Goal: Task Accomplishment & Management: Manage account settings

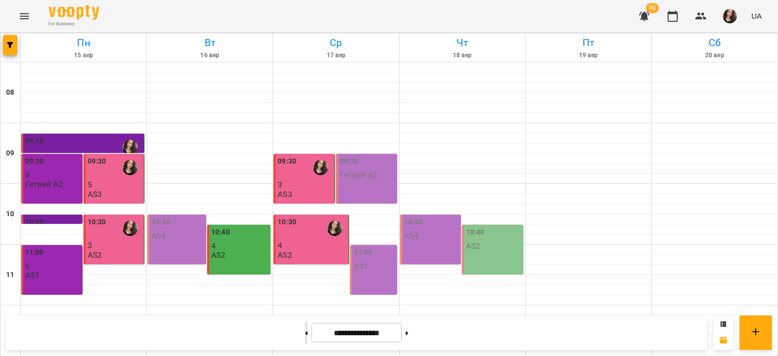
click at [305, 337] on button at bounding box center [306, 333] width 3 height 22
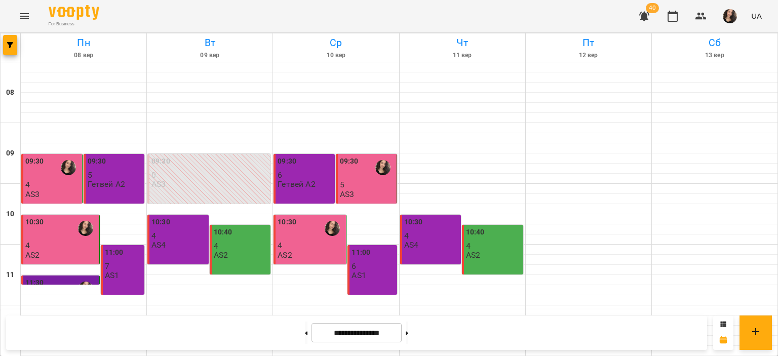
scroll to position [481, 0]
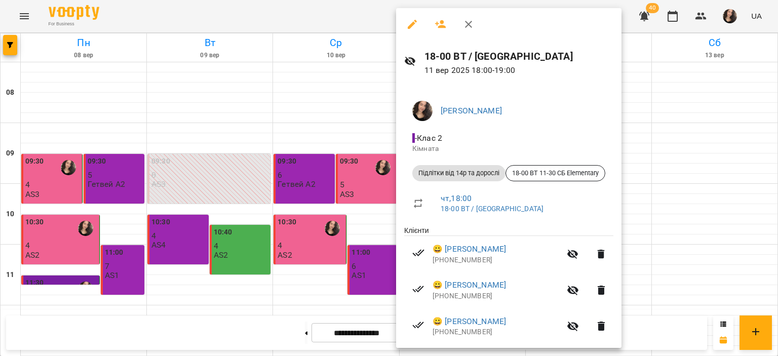
scroll to position [82, 0]
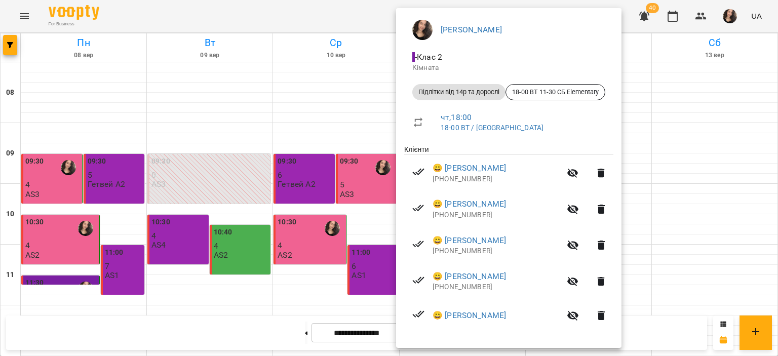
click at [257, 9] on div at bounding box center [389, 178] width 778 height 356
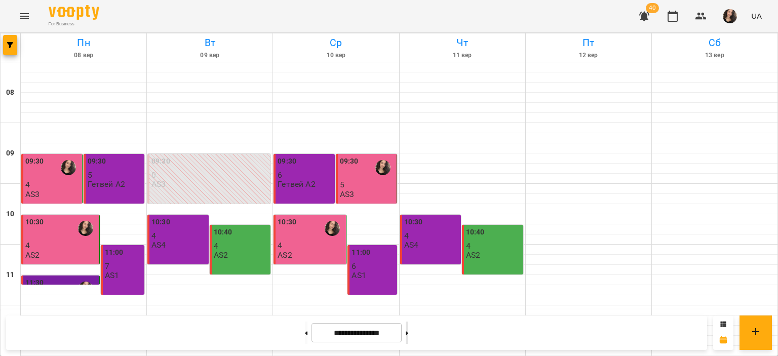
click at [408, 332] on icon at bounding box center [407, 333] width 3 height 4
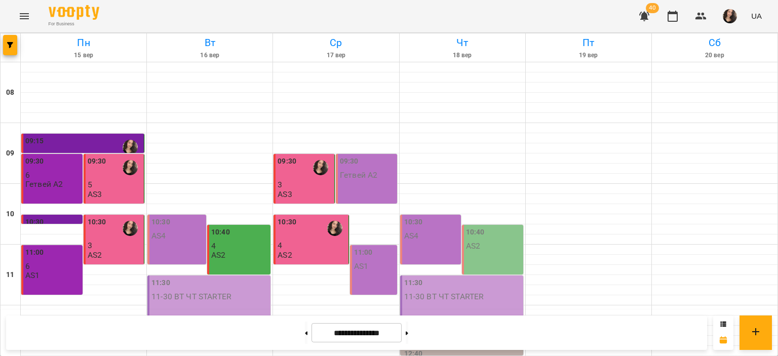
scroll to position [365, 0]
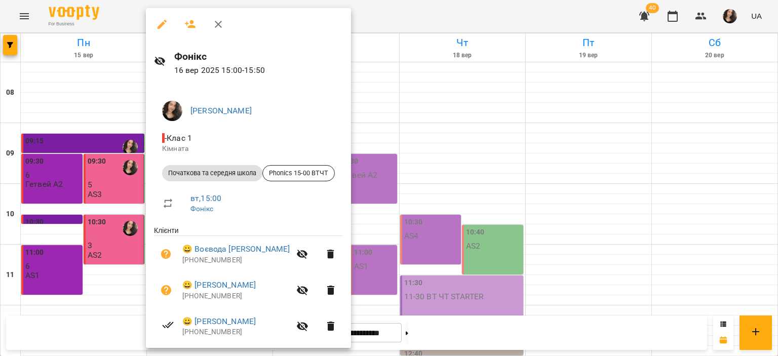
scroll to position [158, 0]
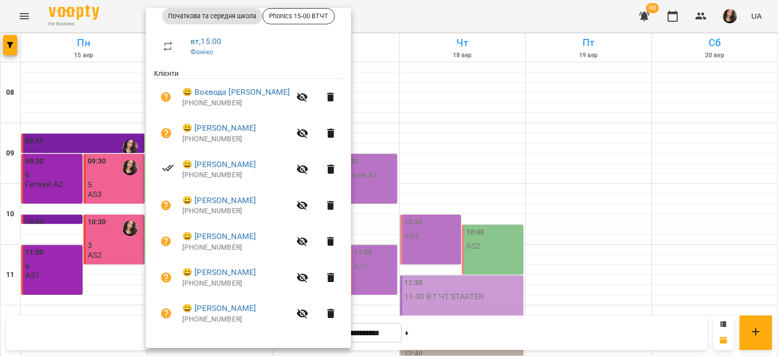
click at [399, 4] on div at bounding box center [389, 178] width 778 height 356
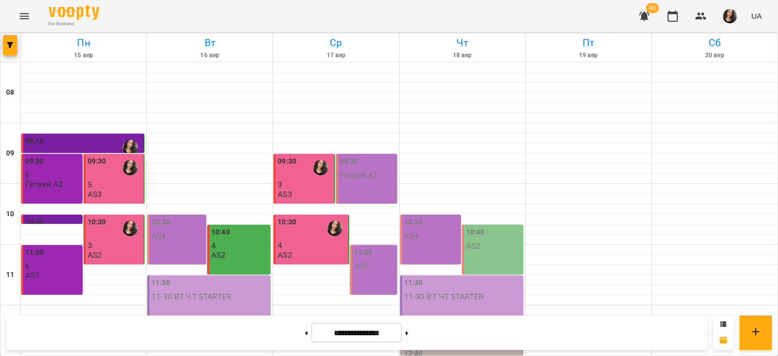
scroll to position [481, 0]
click at [305, 333] on icon at bounding box center [306, 333] width 3 height 4
type input "**********"
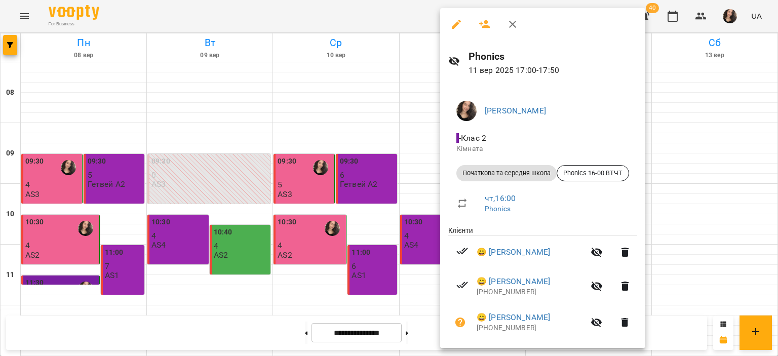
click at [331, 28] on div at bounding box center [389, 178] width 778 height 356
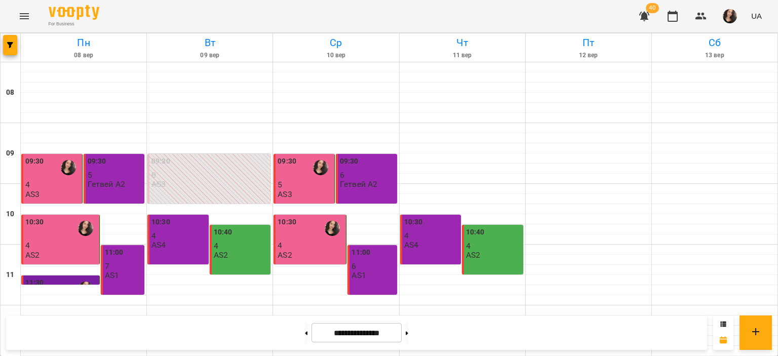
scroll to position [362, 0]
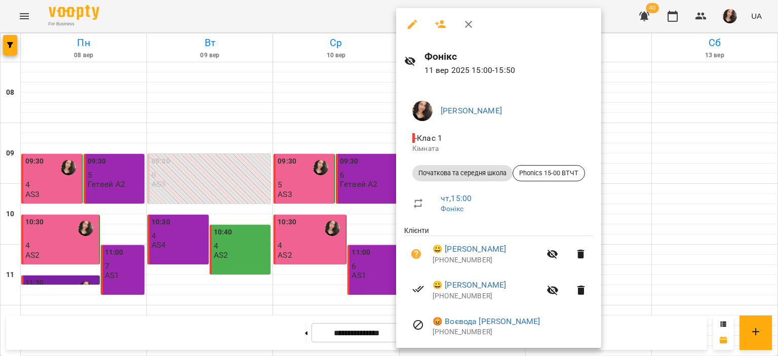
scroll to position [50, 0]
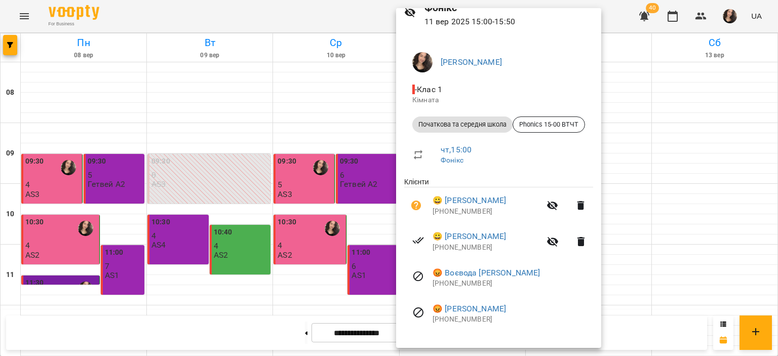
click at [354, 18] on div at bounding box center [389, 178] width 778 height 356
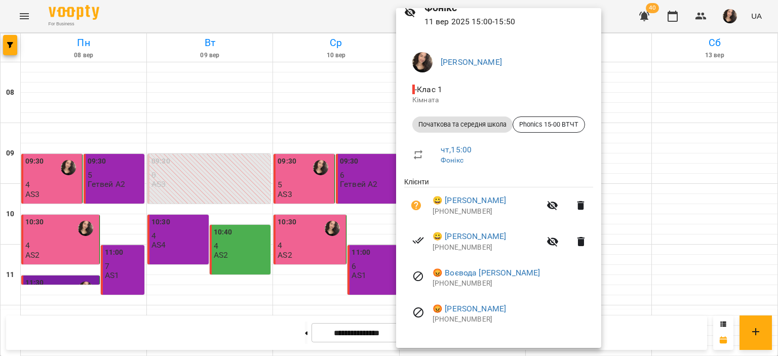
click at [309, 12] on div at bounding box center [389, 178] width 778 height 356
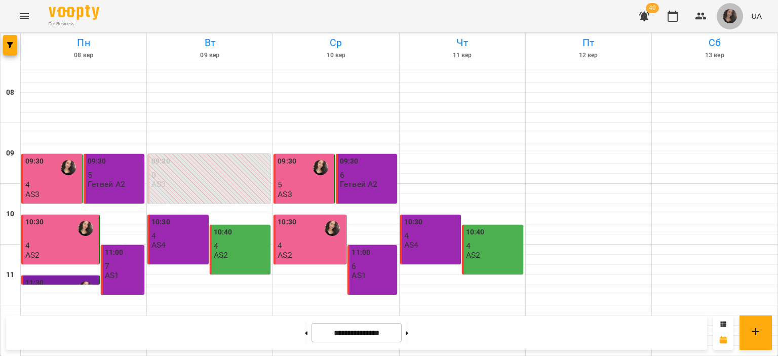
click at [732, 20] on img "button" at bounding box center [730, 16] width 14 height 14
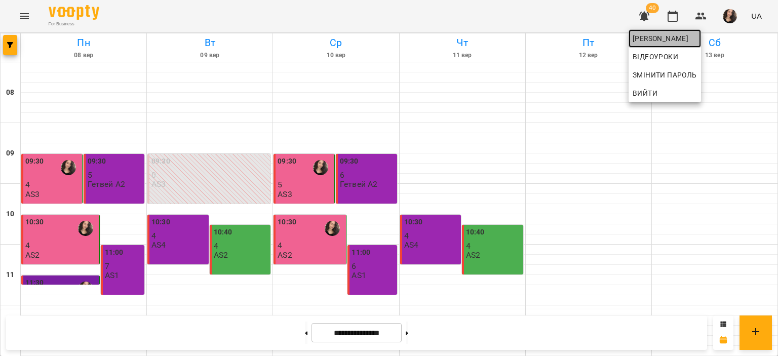
click at [697, 34] on span "[PERSON_NAME]" at bounding box center [665, 38] width 64 height 12
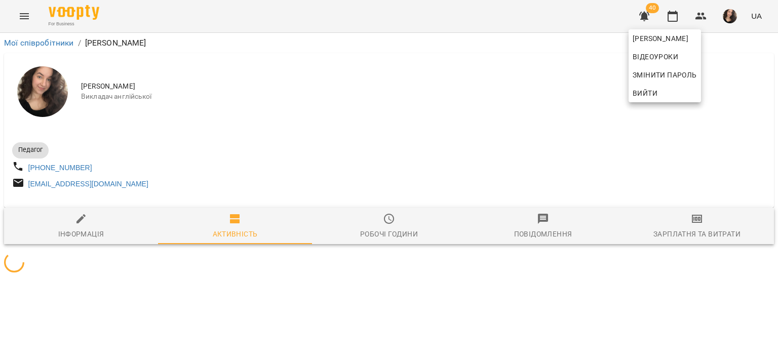
click at [565, 26] on div at bounding box center [389, 178] width 778 height 356
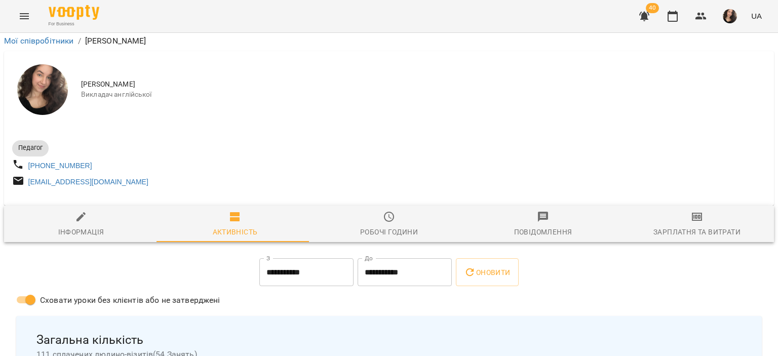
scroll to position [379, 0]
click at [571, 30] on div "For Business 40 UA" at bounding box center [389, 16] width 778 height 32
click at [25, 18] on icon "Menu" at bounding box center [24, 16] width 12 height 12
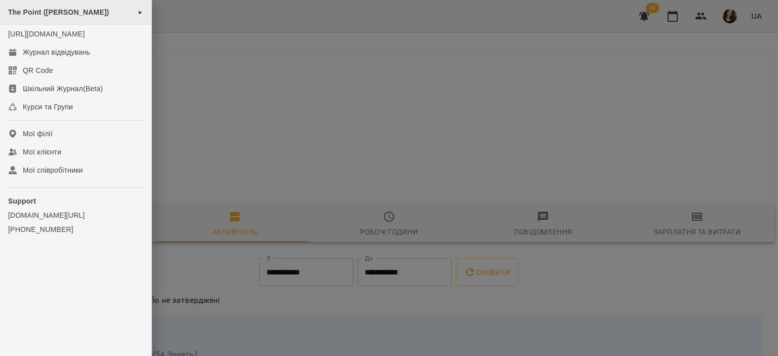
click at [50, 12] on span "The Point ([PERSON_NAME])" at bounding box center [58, 12] width 101 height 8
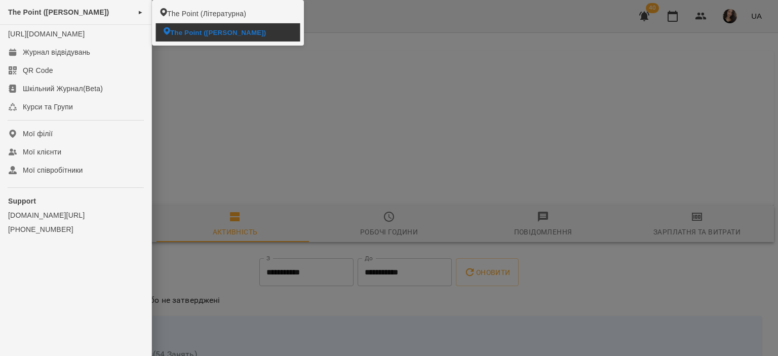
click at [182, 28] on span "The Point ([PERSON_NAME])" at bounding box center [218, 32] width 96 height 10
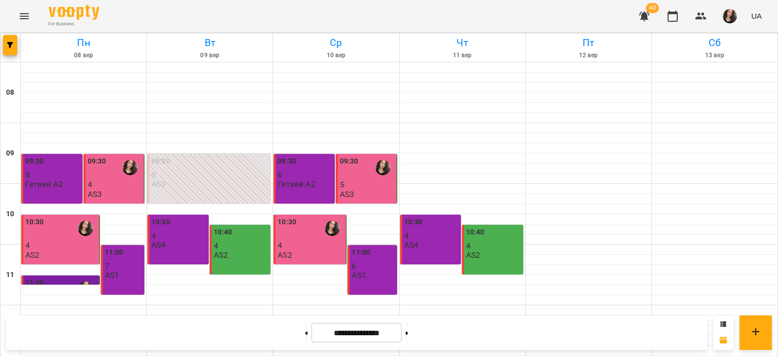
scroll to position [395, 0]
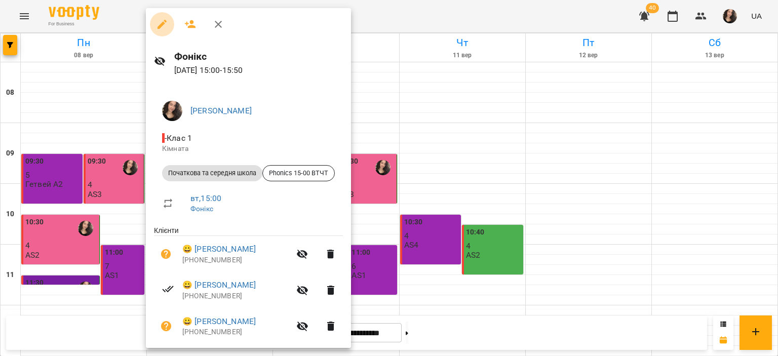
click at [162, 26] on icon "button" at bounding box center [162, 24] width 12 height 12
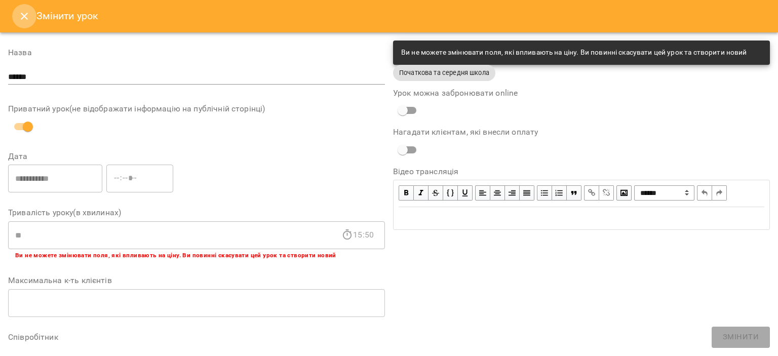
click at [22, 16] on icon "Close" at bounding box center [24, 16] width 12 height 12
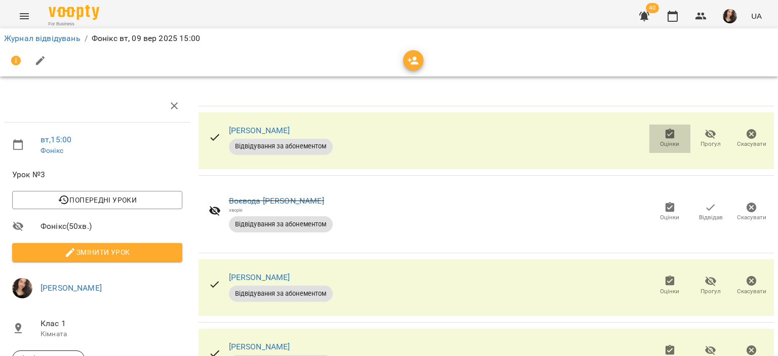
click at [669, 128] on span "Оцінки" at bounding box center [669, 138] width 29 height 20
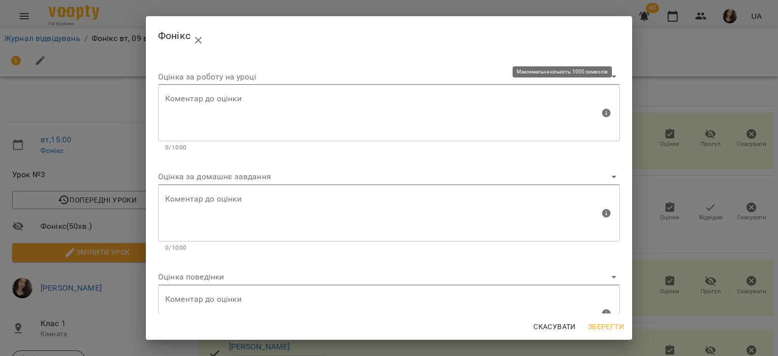
click at [385, 112] on textarea at bounding box center [382, 113] width 435 height 38
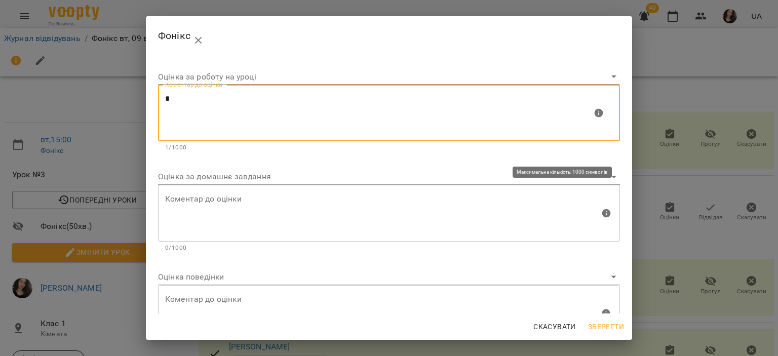
type textarea "*"
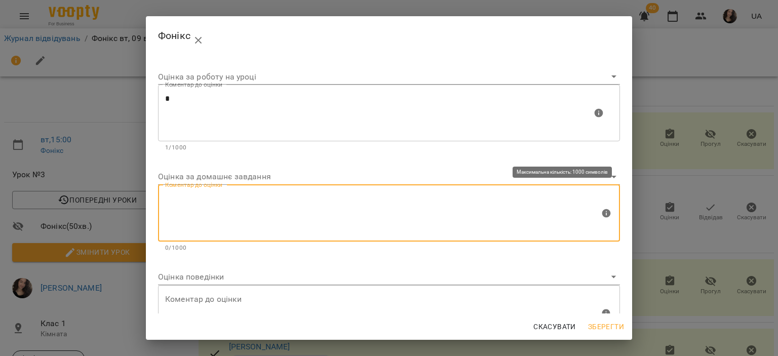
click at [276, 205] on textarea at bounding box center [382, 213] width 435 height 38
type textarea "*"
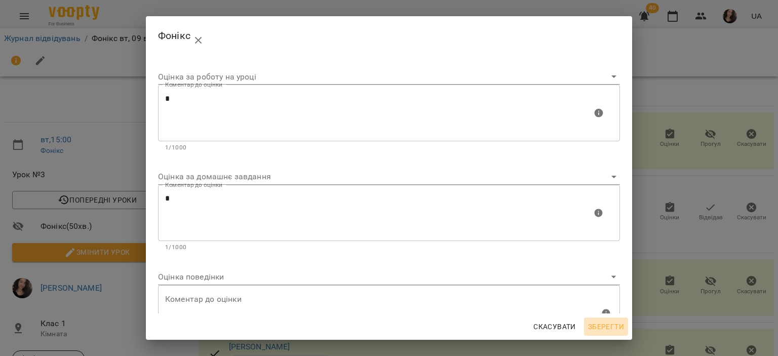
click at [609, 329] on span "Зберегти" at bounding box center [606, 327] width 36 height 12
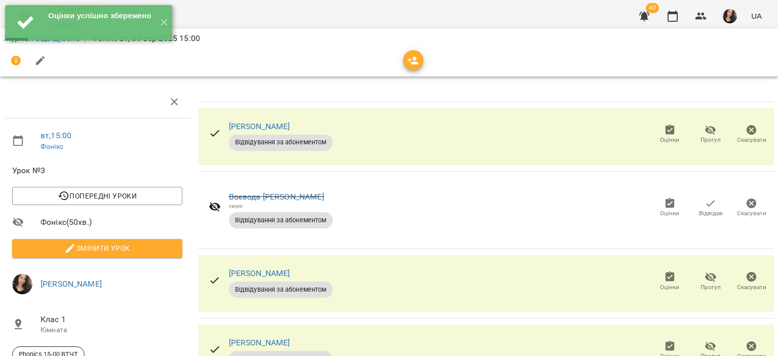
scroll to position [100, 0]
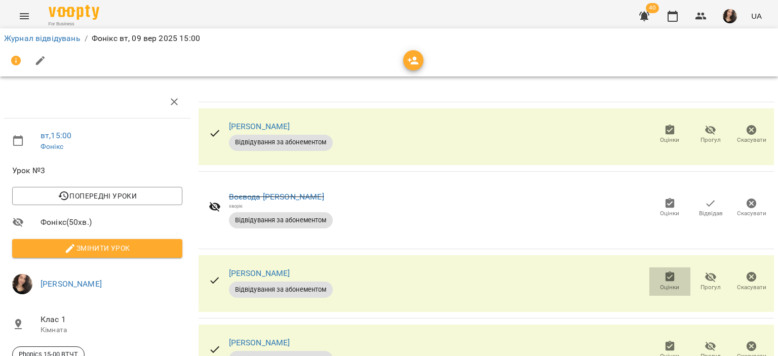
click at [655, 271] on span "Оцінки" at bounding box center [669, 281] width 29 height 20
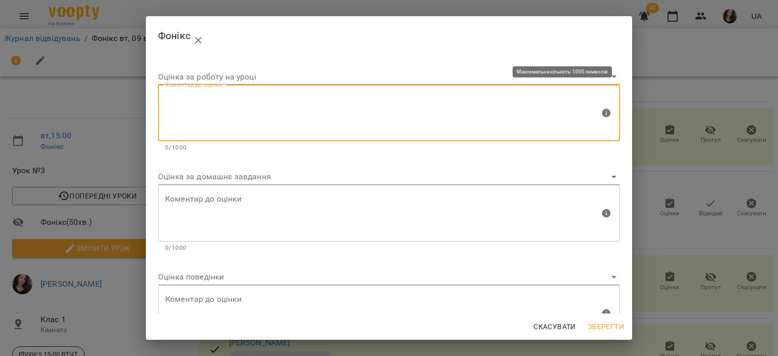
click at [308, 113] on textarea at bounding box center [382, 113] width 435 height 38
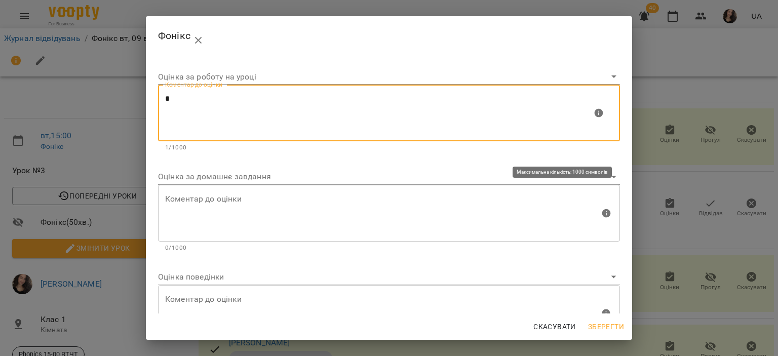
type textarea "*"
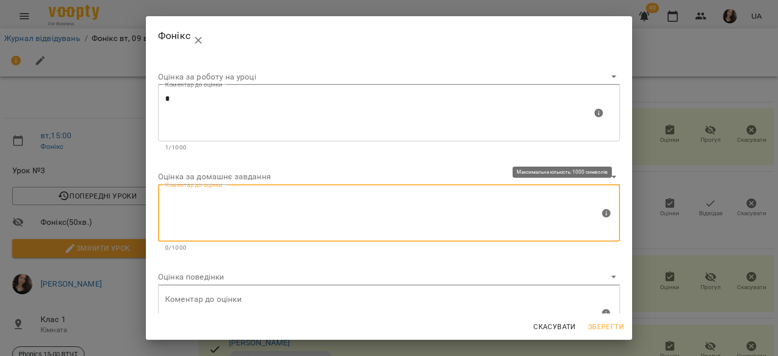
click at [238, 202] on textarea at bounding box center [382, 213] width 435 height 38
type textarea "*"
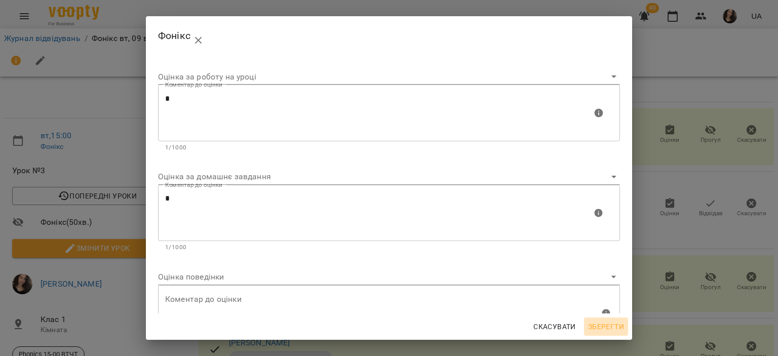
click at [600, 322] on span "Зберегти" at bounding box center [606, 327] width 36 height 12
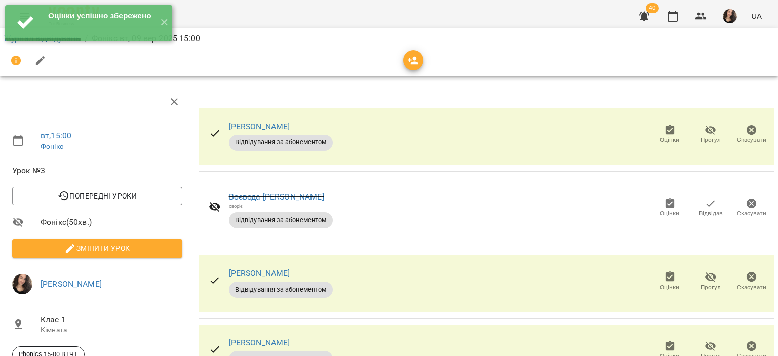
click at [665, 341] on icon "button" at bounding box center [669, 346] width 9 height 10
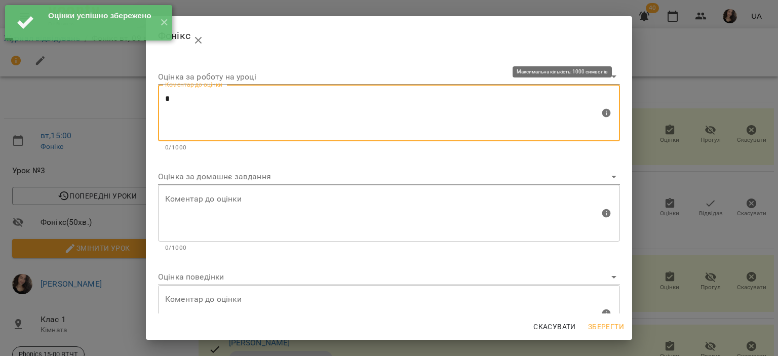
click at [282, 110] on textarea "*" at bounding box center [382, 113] width 435 height 38
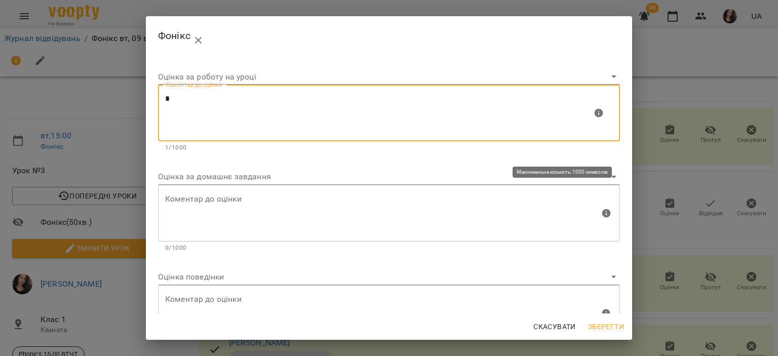
type textarea "*"
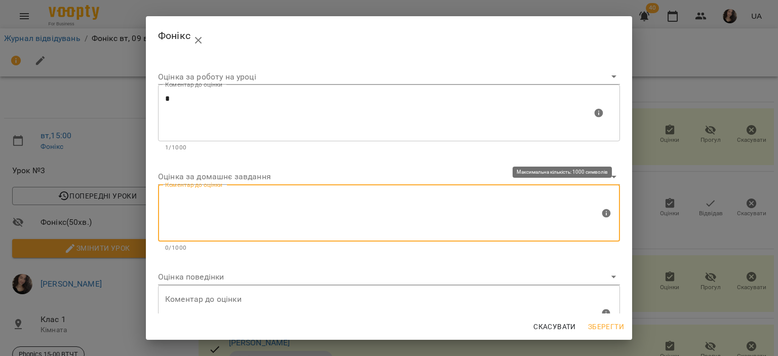
click at [211, 214] on textarea at bounding box center [382, 213] width 435 height 38
type textarea "*"
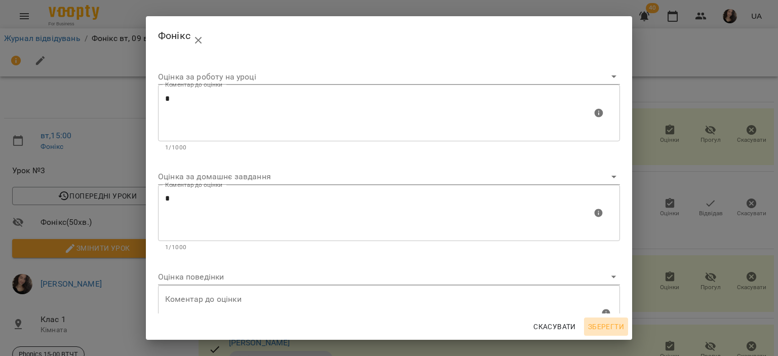
click at [602, 325] on span "Зберегти" at bounding box center [606, 327] width 36 height 12
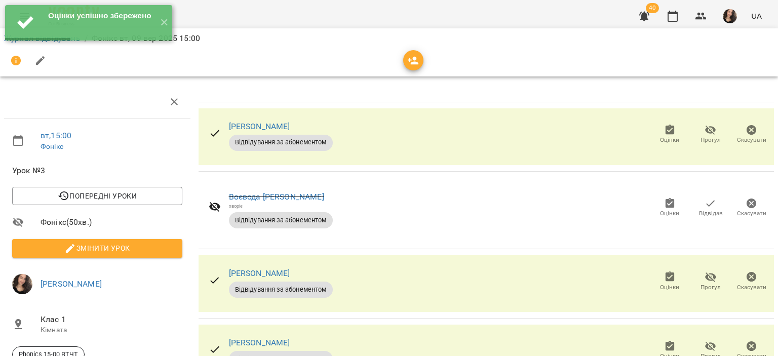
scroll to position [159, 0]
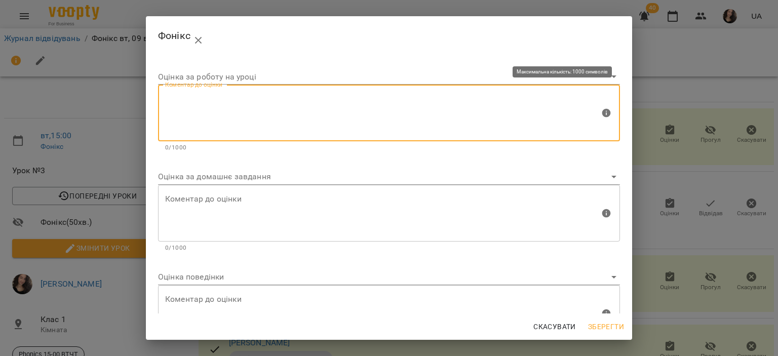
click at [298, 101] on textarea at bounding box center [382, 113] width 435 height 38
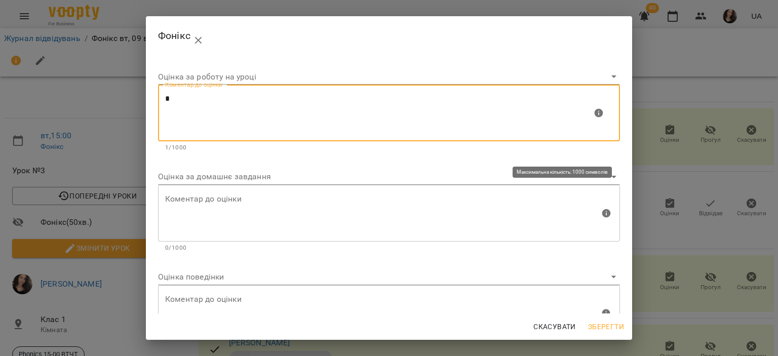
type textarea "*"
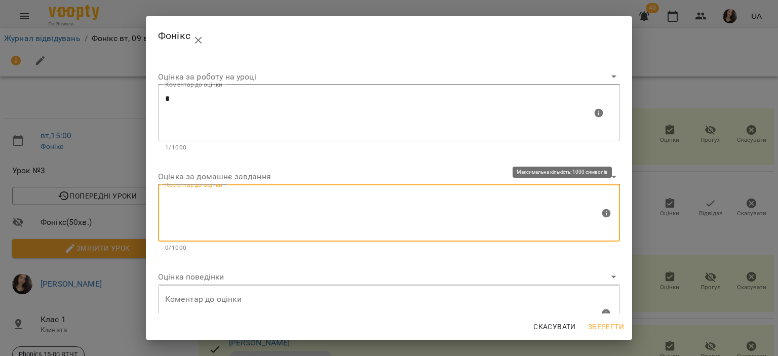
click at [197, 202] on textarea at bounding box center [382, 213] width 435 height 38
type textarea "*"
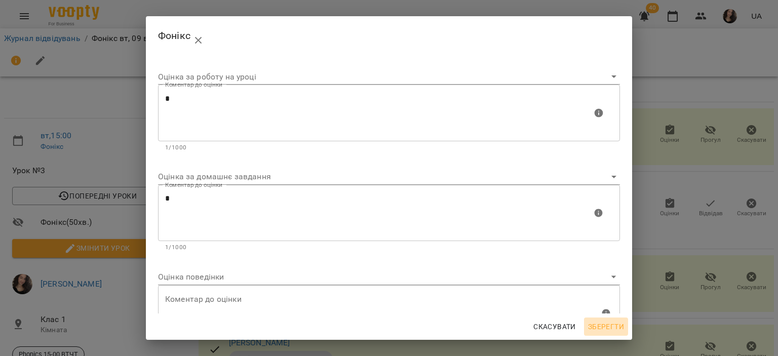
click at [601, 323] on span "Зберегти" at bounding box center [606, 327] width 36 height 12
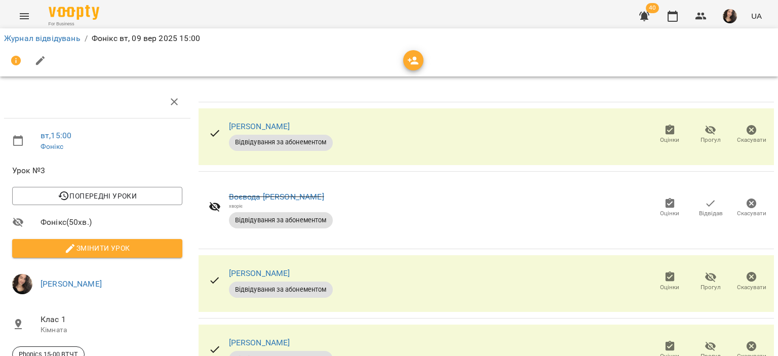
scroll to position [188, 0]
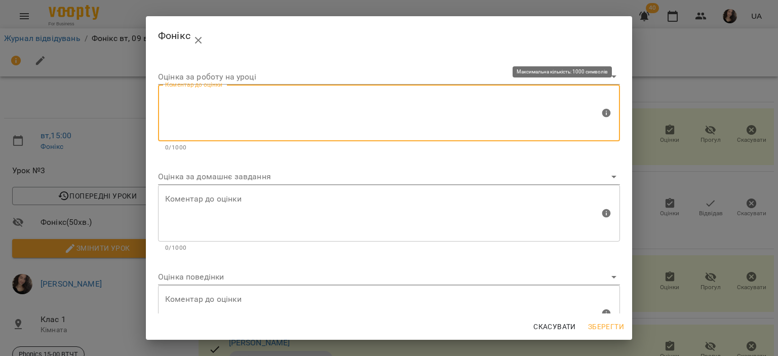
click at [296, 121] on textarea at bounding box center [382, 113] width 435 height 38
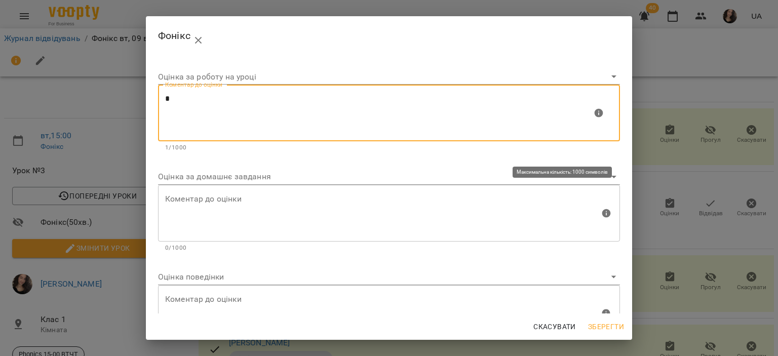
type textarea "*"
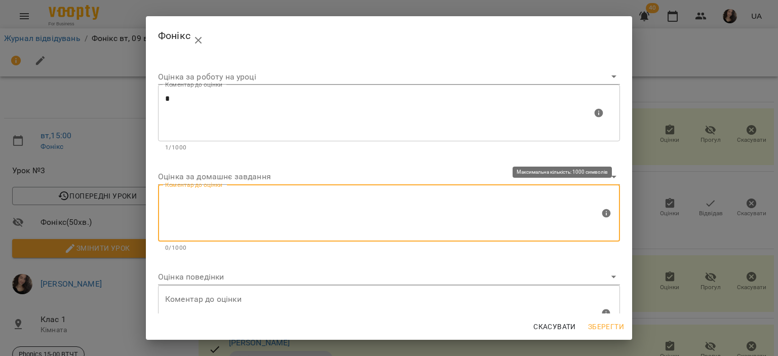
click at [223, 204] on textarea at bounding box center [382, 213] width 435 height 38
type textarea "*"
click at [600, 322] on span "Зберегти" at bounding box center [606, 327] width 36 height 12
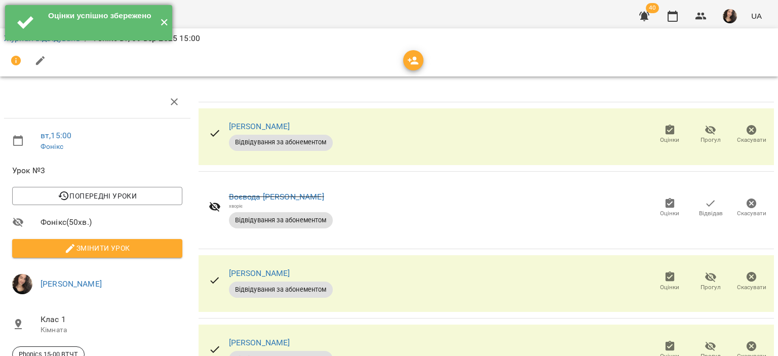
click at [166, 20] on button "✕" at bounding box center [164, 22] width 17 height 35
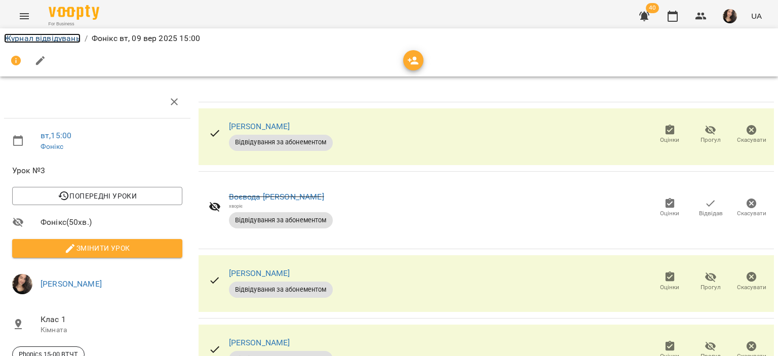
click at [53, 40] on link "Журнал відвідувань" at bounding box center [42, 38] width 76 height 10
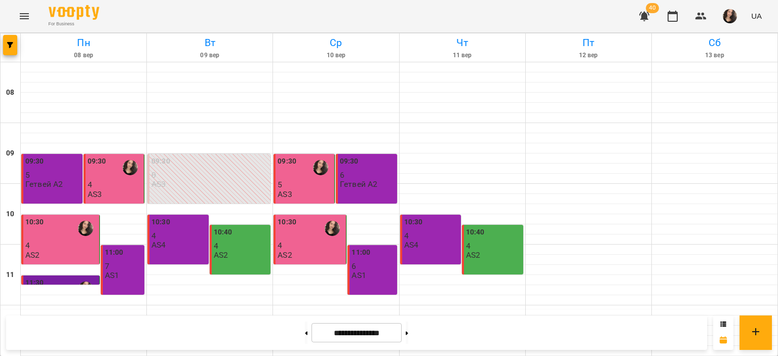
scroll to position [426, 0]
click at [408, 327] on button at bounding box center [407, 333] width 3 height 22
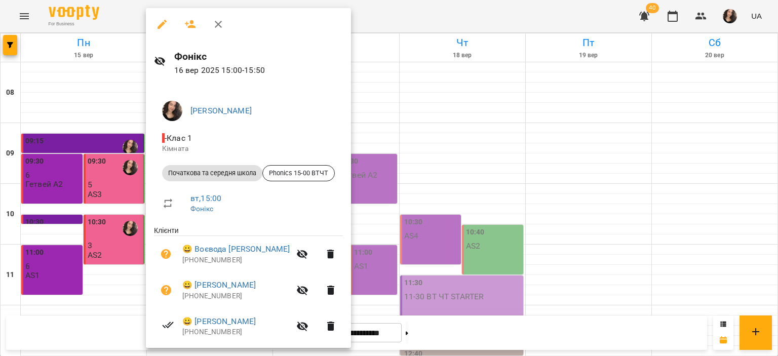
click at [434, 14] on div at bounding box center [389, 178] width 778 height 356
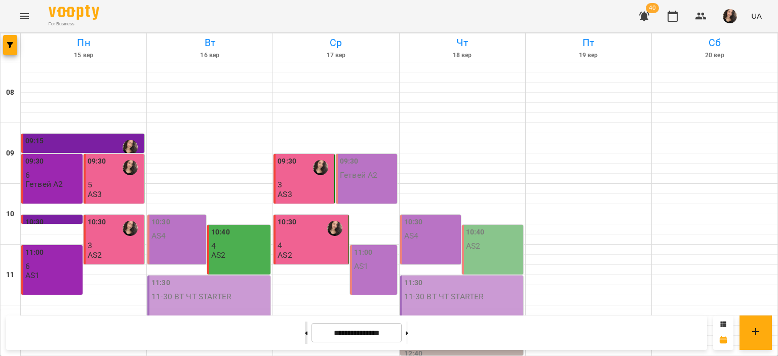
click at [305, 332] on icon at bounding box center [306, 333] width 3 height 4
type input "**********"
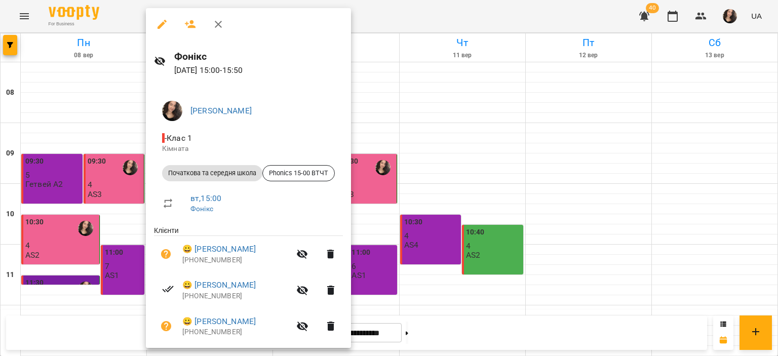
click at [157, 26] on icon "button" at bounding box center [162, 24] width 12 height 12
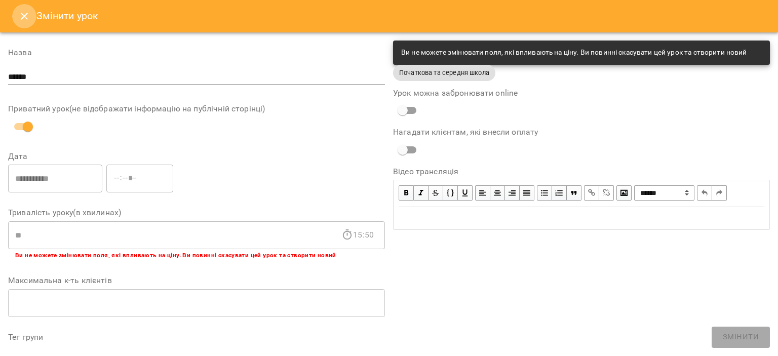
click at [17, 18] on button "Close" at bounding box center [24, 16] width 24 height 24
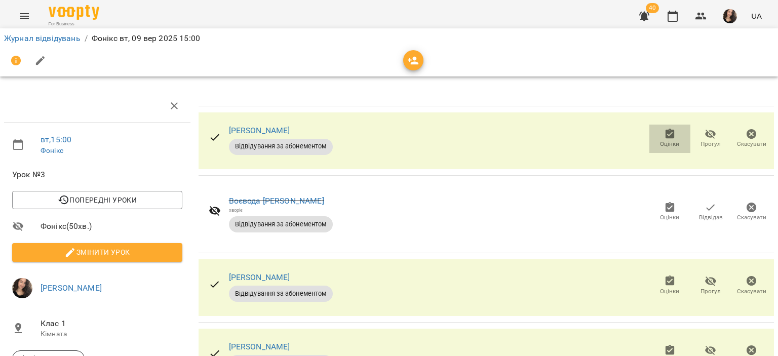
click at [665, 129] on icon "button" at bounding box center [669, 134] width 9 height 10
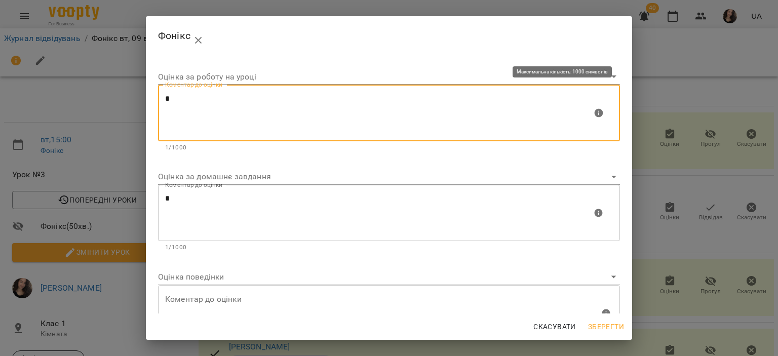
click at [322, 120] on textarea "*" at bounding box center [378, 113] width 427 height 38
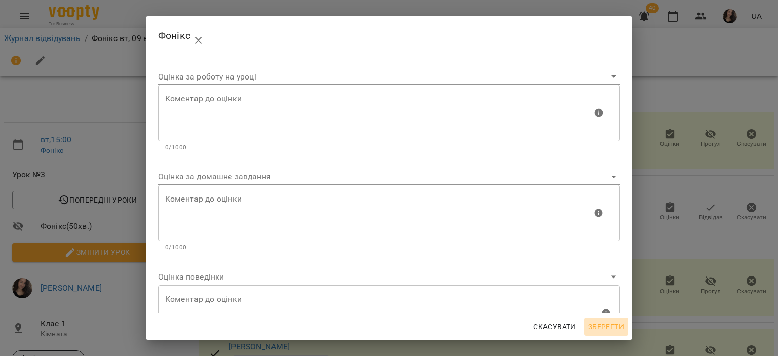
click at [601, 322] on span "Зберегти" at bounding box center [606, 327] width 36 height 12
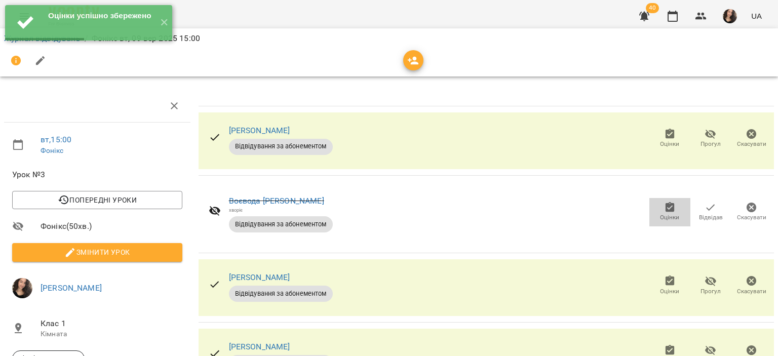
click at [667, 207] on icon "button" at bounding box center [670, 208] width 12 height 12
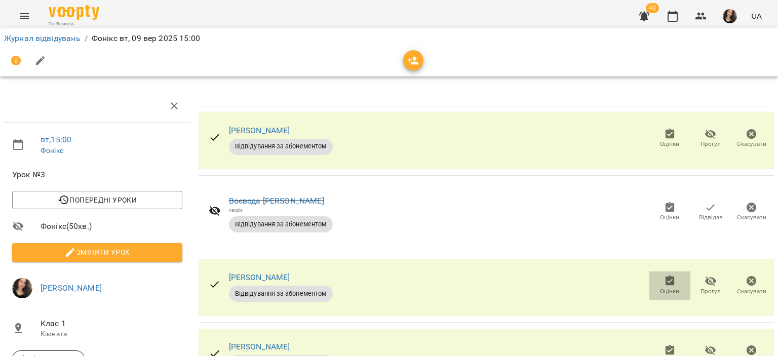
click at [665, 277] on icon "button" at bounding box center [669, 281] width 9 height 10
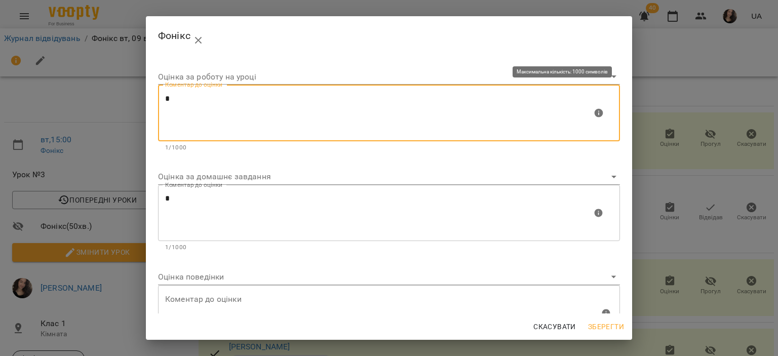
click at [282, 97] on textarea "*" at bounding box center [378, 113] width 427 height 38
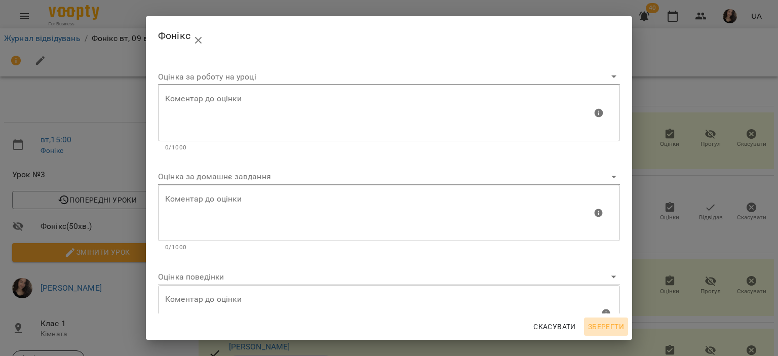
click at [604, 326] on span "Зберегти" at bounding box center [606, 327] width 36 height 12
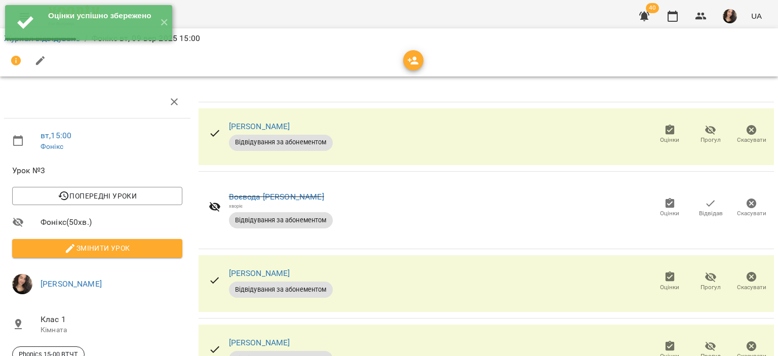
scroll to position [103, 0]
click at [660, 352] on span "Оцінки" at bounding box center [669, 356] width 19 height 9
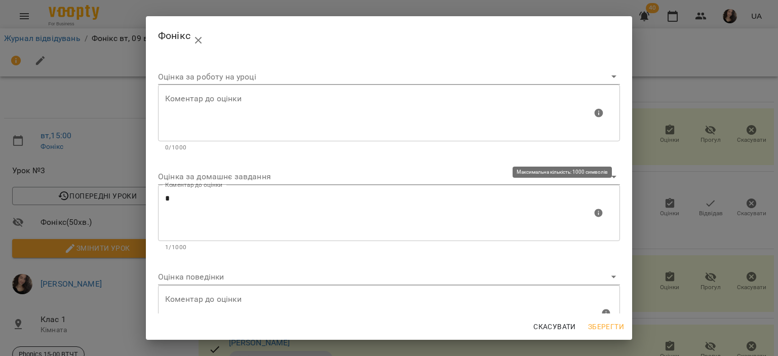
click at [223, 194] on div "* Коментар до оцінки" at bounding box center [389, 213] width 462 height 57
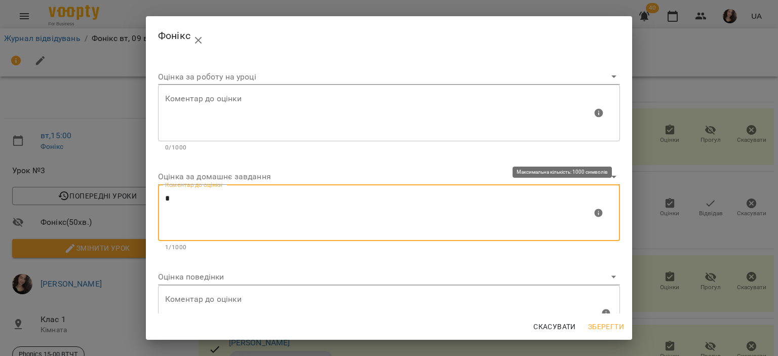
click at [225, 196] on textarea "*" at bounding box center [378, 213] width 427 height 38
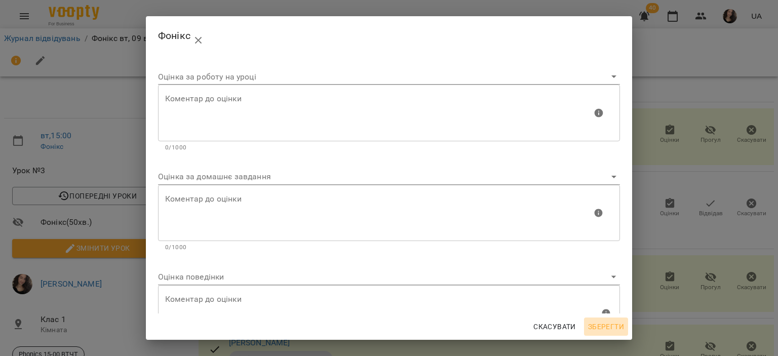
click at [602, 325] on span "Зберегти" at bounding box center [606, 327] width 36 height 12
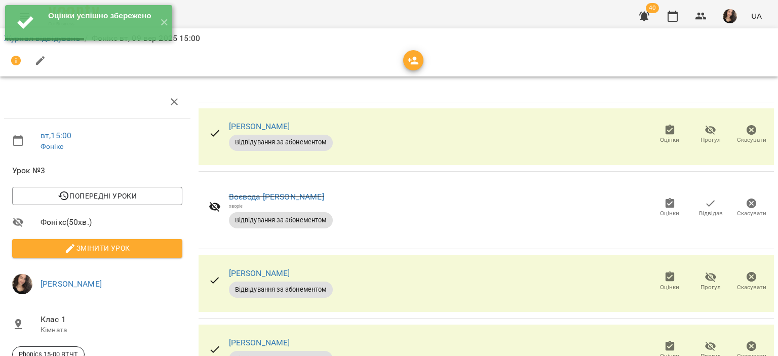
scroll to position [169, 0]
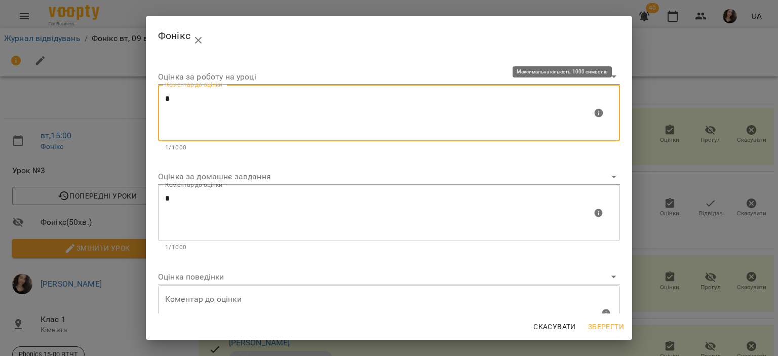
click at [286, 123] on textarea "*" at bounding box center [378, 113] width 427 height 38
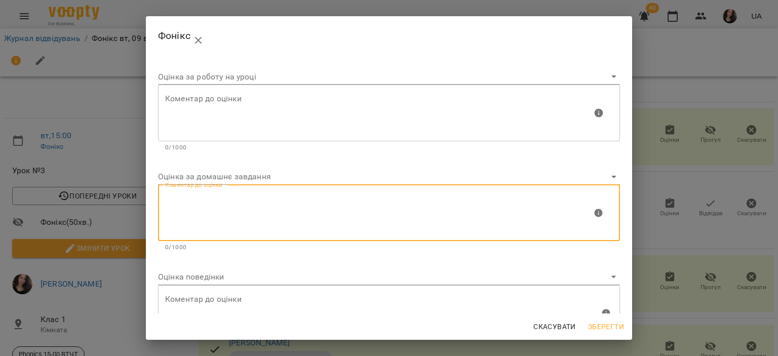
click at [608, 328] on span "Зберегти" at bounding box center [606, 327] width 36 height 12
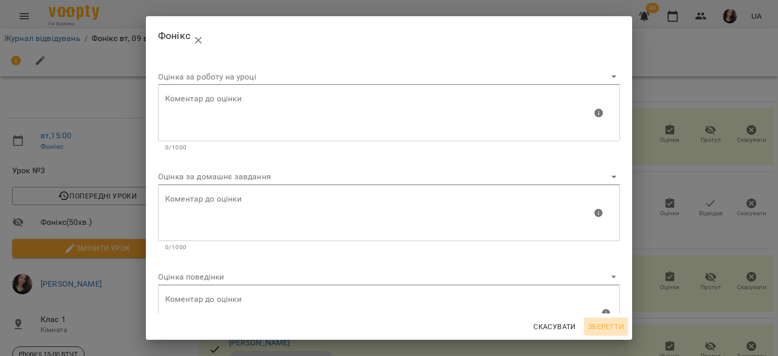
click at [600, 327] on span "Зберегти" at bounding box center [606, 327] width 36 height 12
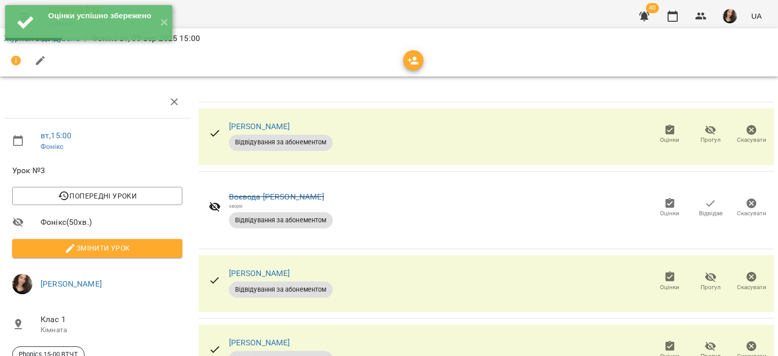
scroll to position [0, 0]
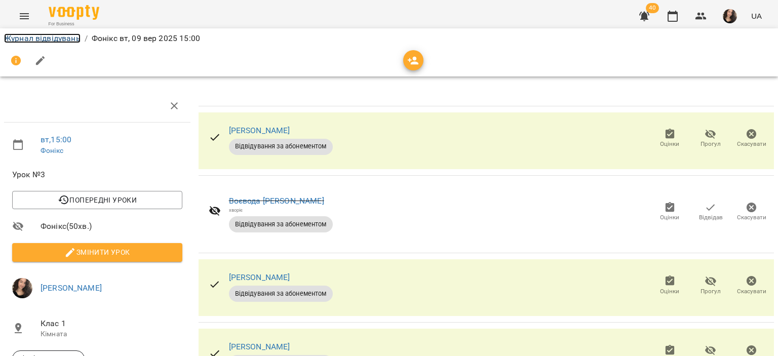
click at [47, 33] on link "Журнал відвідувань" at bounding box center [42, 38] width 76 height 10
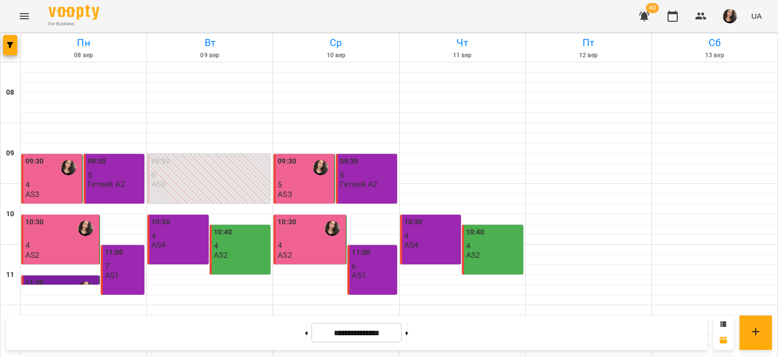
scroll to position [292, 0]
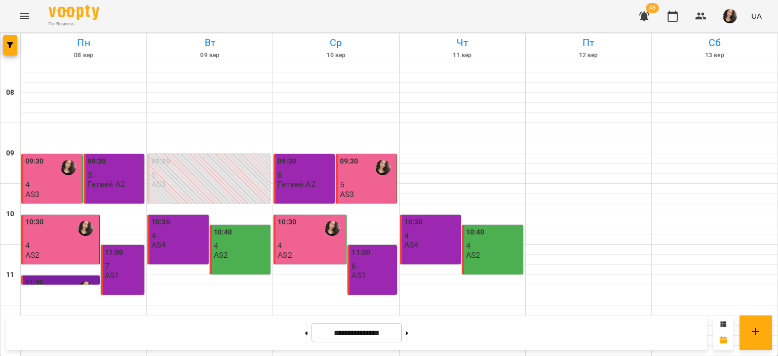
scroll to position [481, 0]
click at [408, 335] on button at bounding box center [407, 333] width 3 height 22
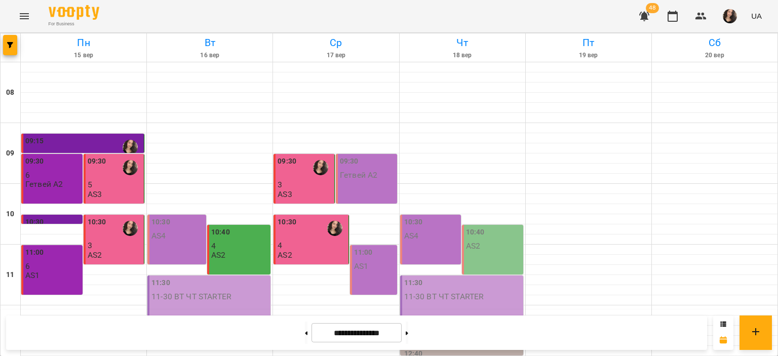
scroll to position [142, 0]
click at [305, 327] on button at bounding box center [306, 333] width 3 height 22
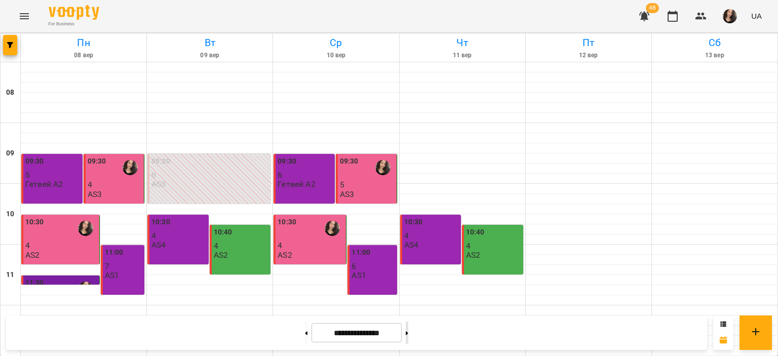
click at [408, 334] on icon at bounding box center [407, 333] width 3 height 4
type input "**********"
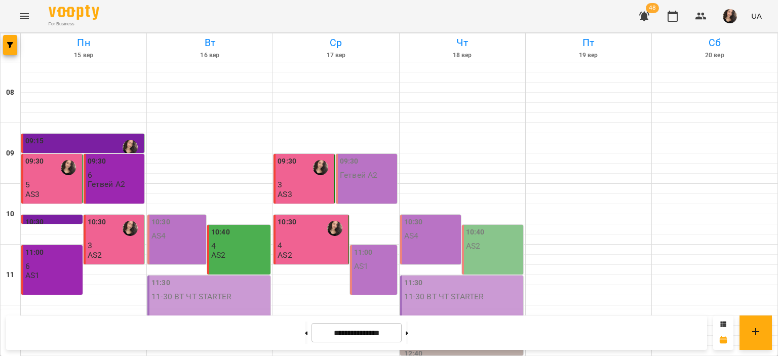
scroll to position [387, 0]
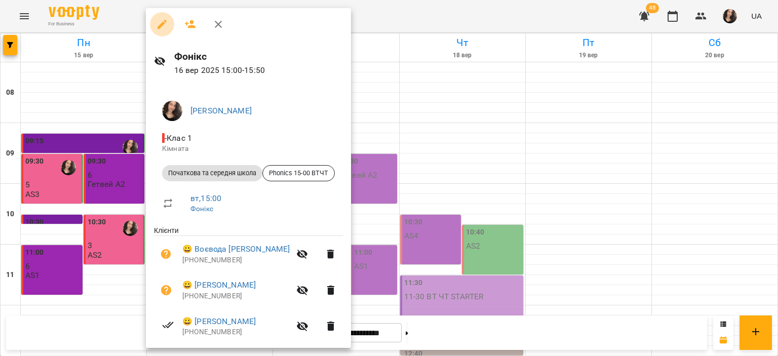
click at [161, 27] on icon "button" at bounding box center [162, 24] width 9 height 9
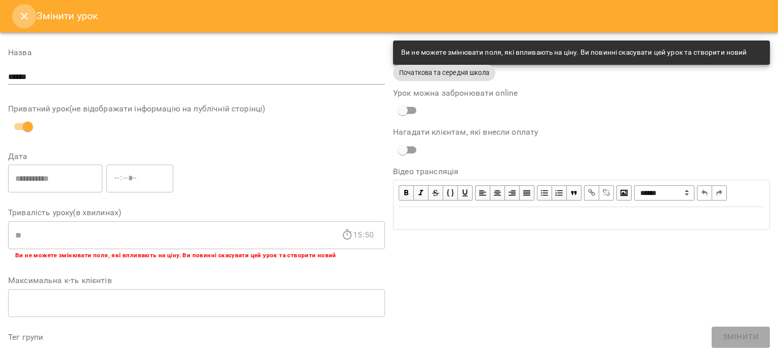
click at [22, 21] on icon "Close" at bounding box center [24, 16] width 12 height 12
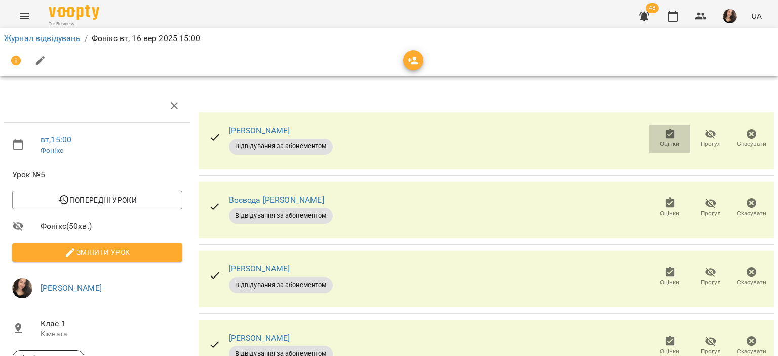
click at [660, 141] on span "Оцінки" at bounding box center [669, 144] width 19 height 9
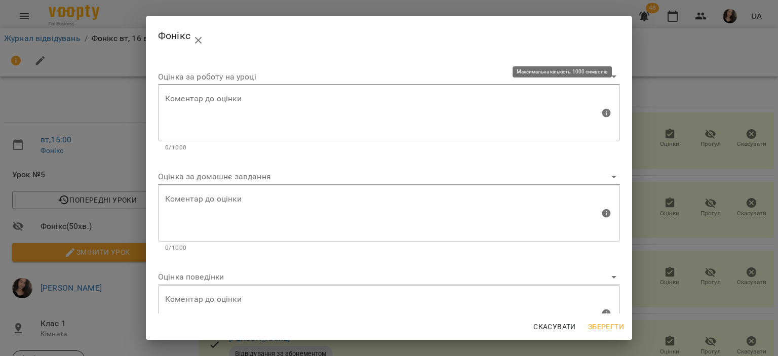
click at [315, 108] on textarea at bounding box center [382, 113] width 435 height 38
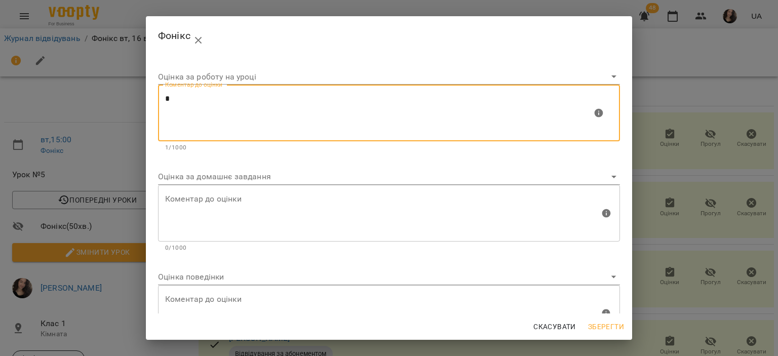
type textarea "*"
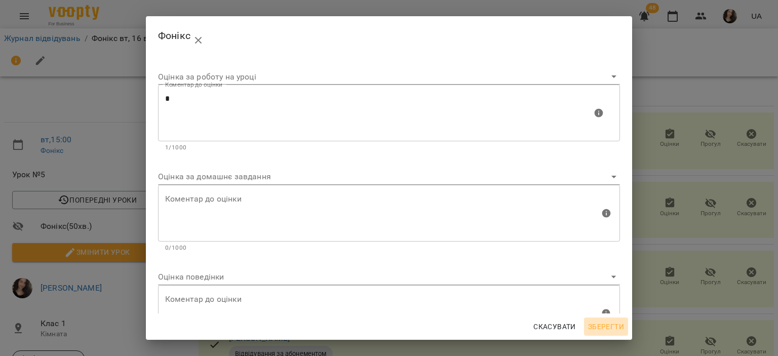
click at [601, 327] on span "Зберегти" at bounding box center [606, 327] width 36 height 12
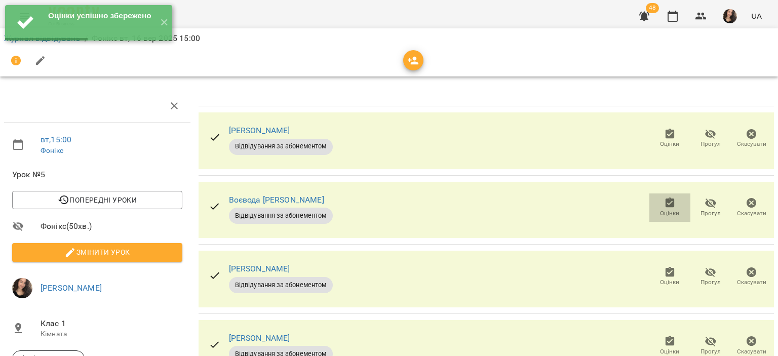
click at [665, 200] on icon "button" at bounding box center [669, 203] width 9 height 10
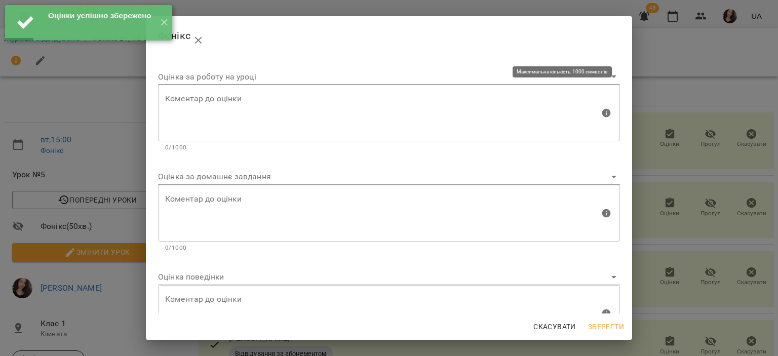
click at [281, 127] on textarea at bounding box center [382, 113] width 435 height 38
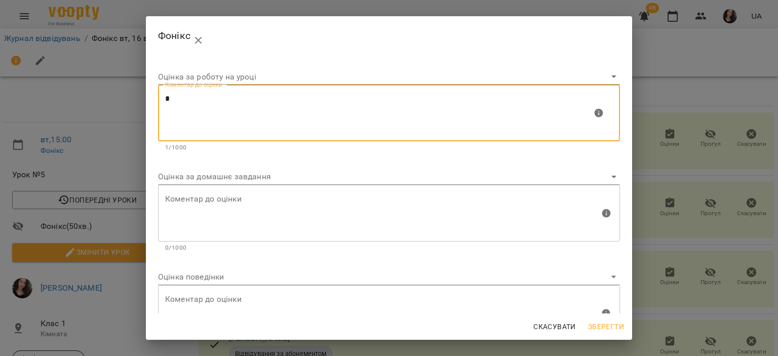
type textarea "*"
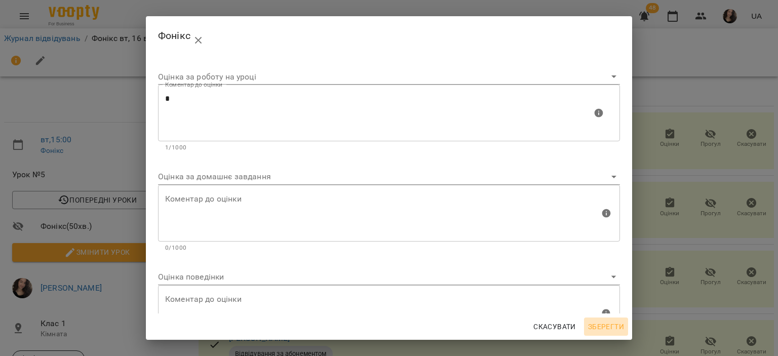
click at [611, 326] on span "Зберегти" at bounding box center [606, 327] width 36 height 12
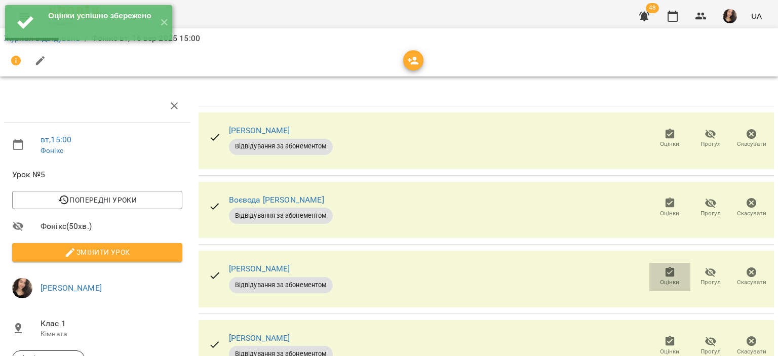
click at [662, 281] on span "Оцінки" at bounding box center [669, 282] width 19 height 9
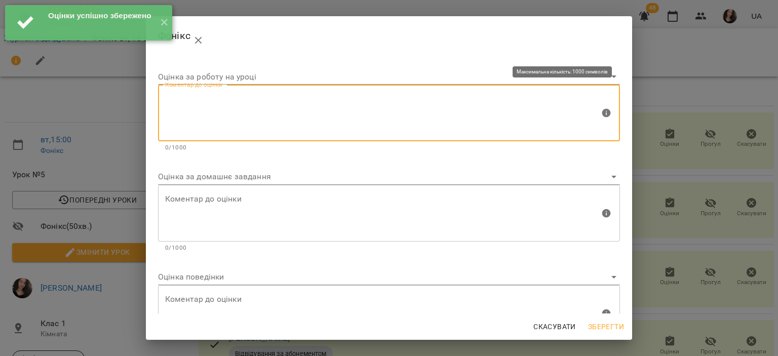
click at [287, 127] on textarea at bounding box center [382, 113] width 435 height 38
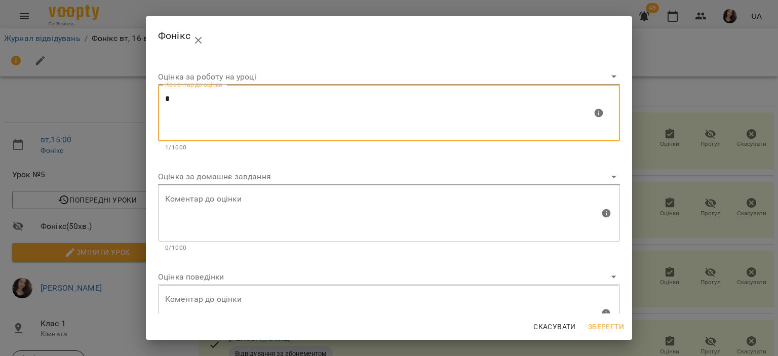
type textarea "*"
click at [601, 323] on span "Зберегти" at bounding box center [606, 327] width 36 height 12
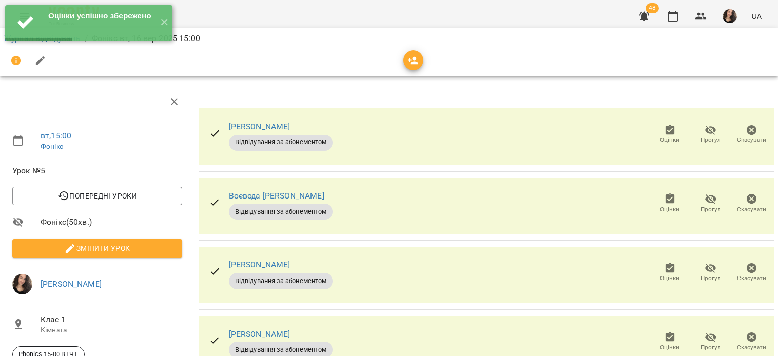
scroll to position [162, 0]
click at [665, 332] on icon "button" at bounding box center [669, 337] width 9 height 10
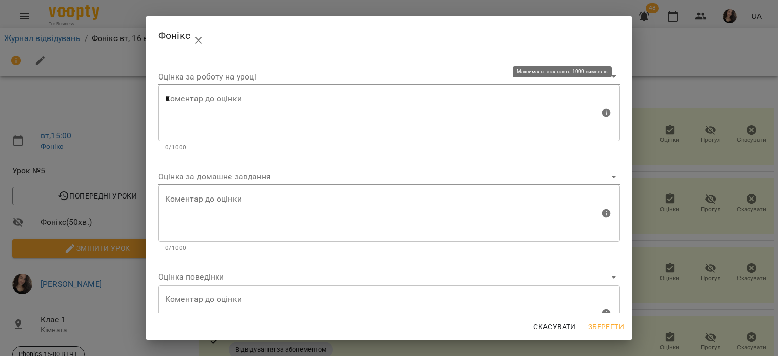
click at [357, 110] on textarea "*" at bounding box center [382, 113] width 435 height 38
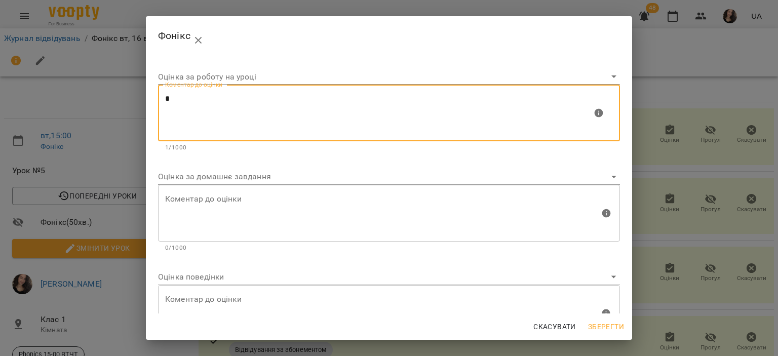
type textarea "*"
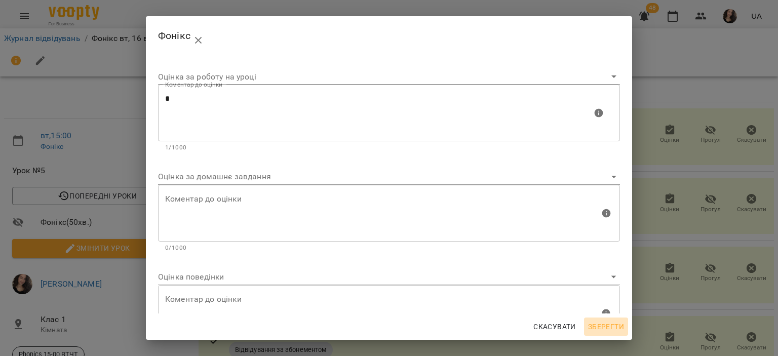
click at [609, 328] on span "Зберегти" at bounding box center [606, 327] width 36 height 12
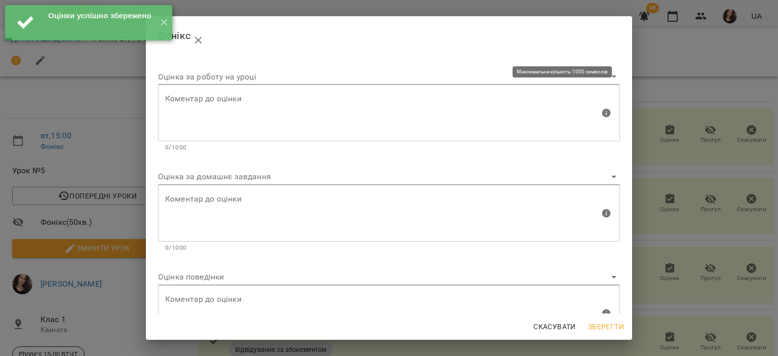
click at [321, 138] on div "Коментар до оцінки" at bounding box center [389, 113] width 462 height 57
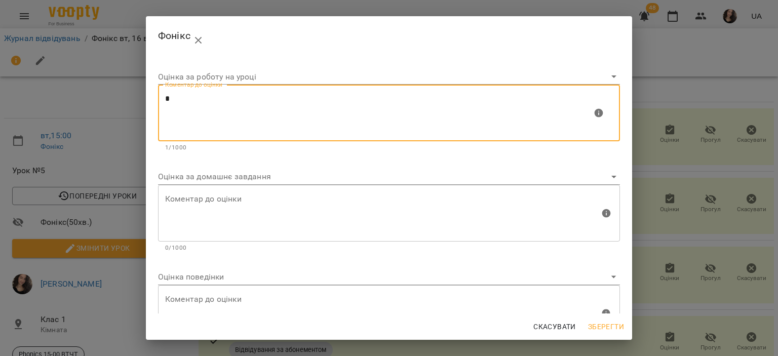
type textarea "*"
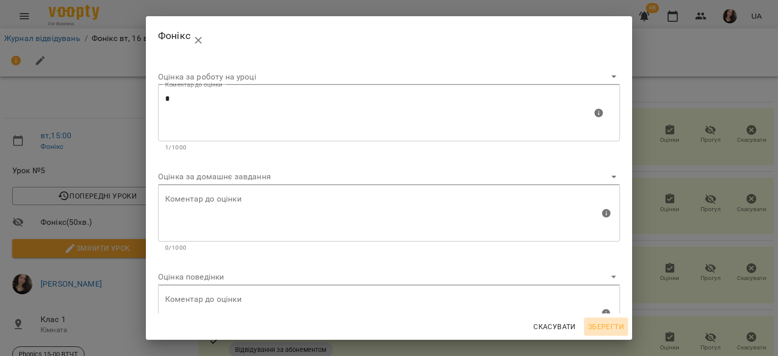
click at [603, 330] on span "Зберегти" at bounding box center [606, 327] width 36 height 12
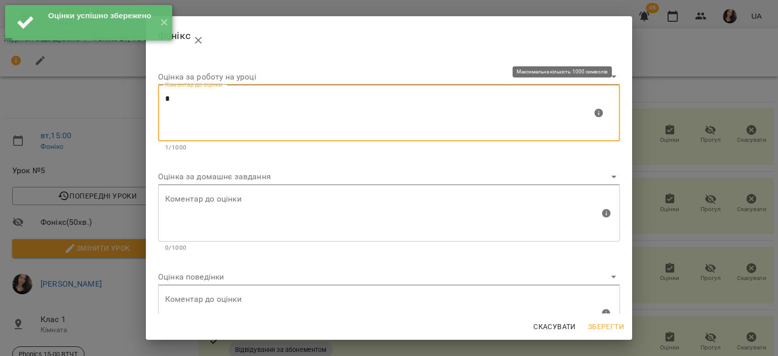
click at [278, 99] on textarea "*" at bounding box center [378, 113] width 427 height 38
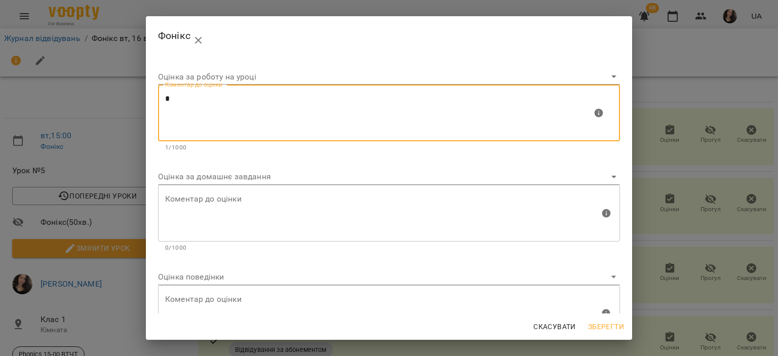
type textarea "*"
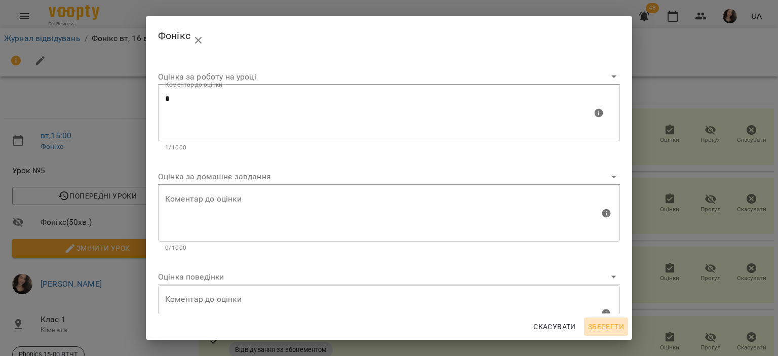
click at [604, 330] on span "Зберегти" at bounding box center [606, 327] width 36 height 12
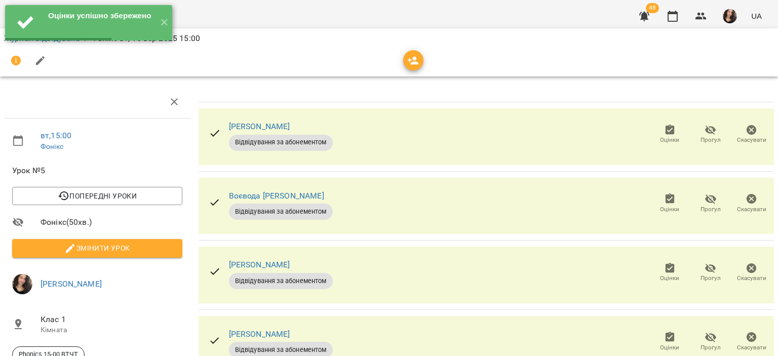
scroll to position [249, 0]
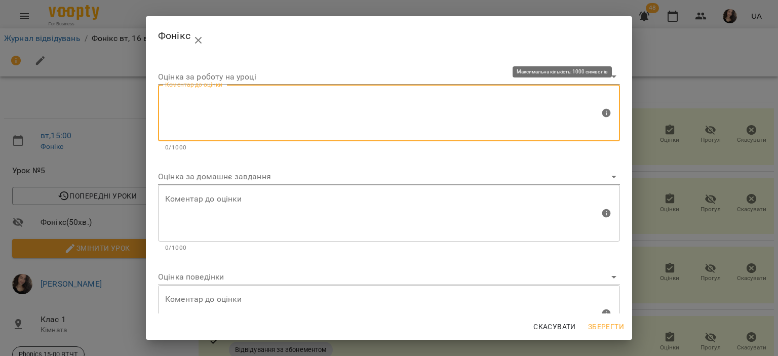
click at [312, 122] on textarea at bounding box center [382, 113] width 435 height 38
type textarea "*"
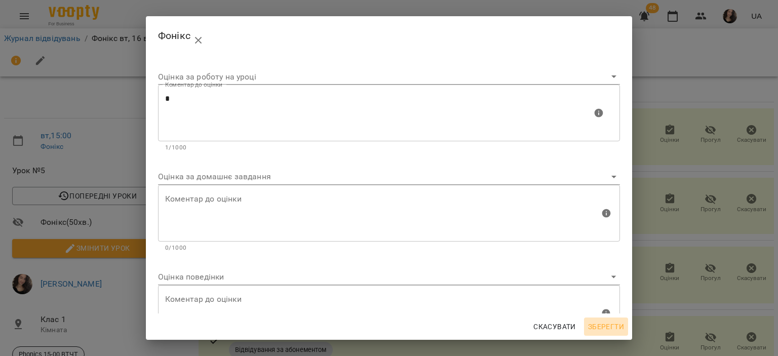
click at [608, 327] on span "Зберегти" at bounding box center [606, 327] width 36 height 12
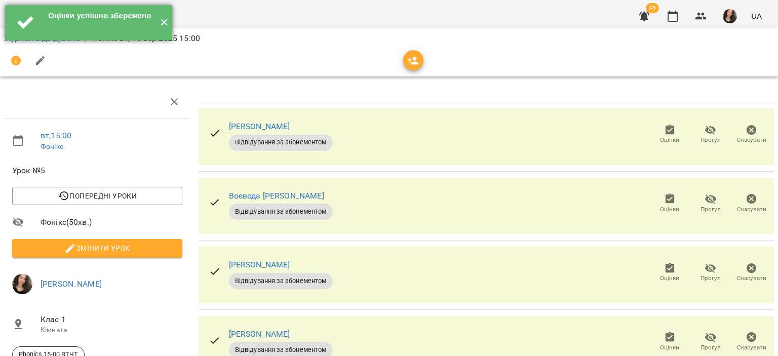
click at [161, 20] on button "✕" at bounding box center [164, 22] width 17 height 35
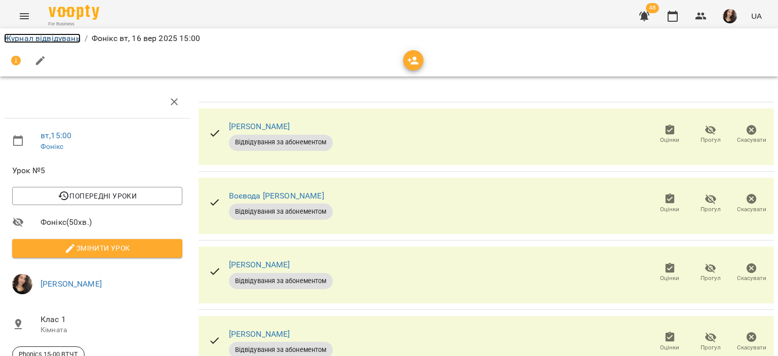
click at [63, 35] on link "Журнал відвідувань" at bounding box center [42, 38] width 76 height 10
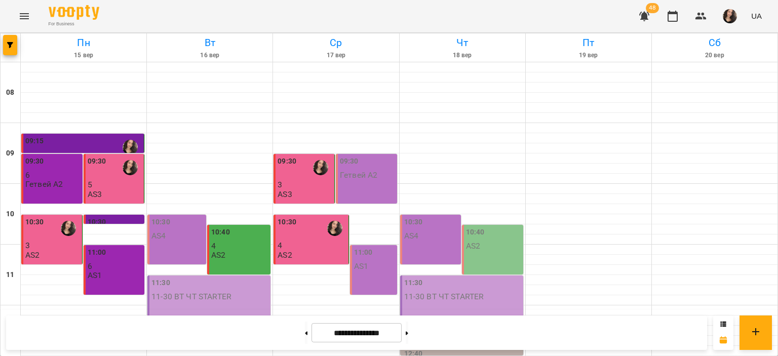
scroll to position [353, 0]
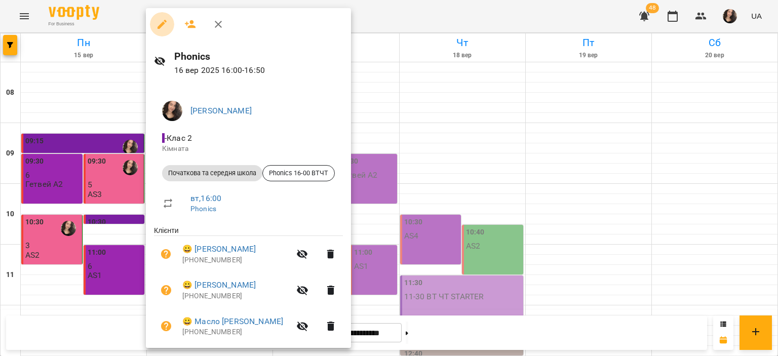
click at [163, 20] on icon "button" at bounding box center [162, 24] width 12 height 12
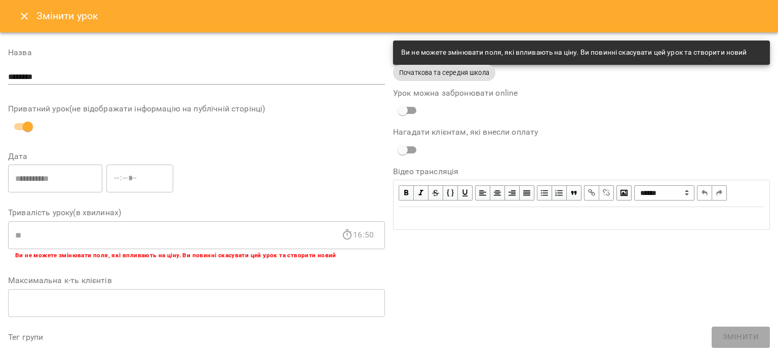
click at [21, 18] on icon "Close" at bounding box center [24, 16] width 7 height 7
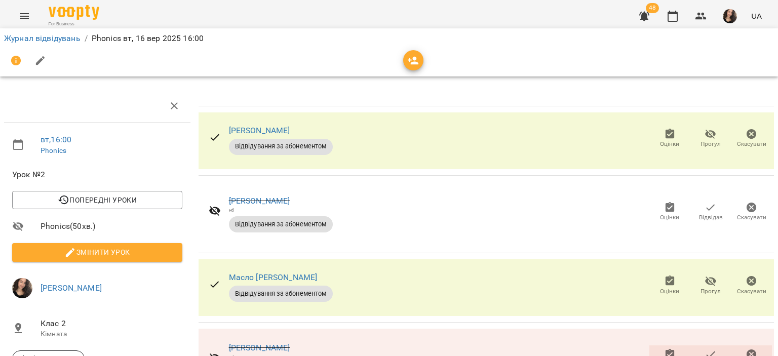
click at [665, 137] on icon "button" at bounding box center [669, 134] width 9 height 10
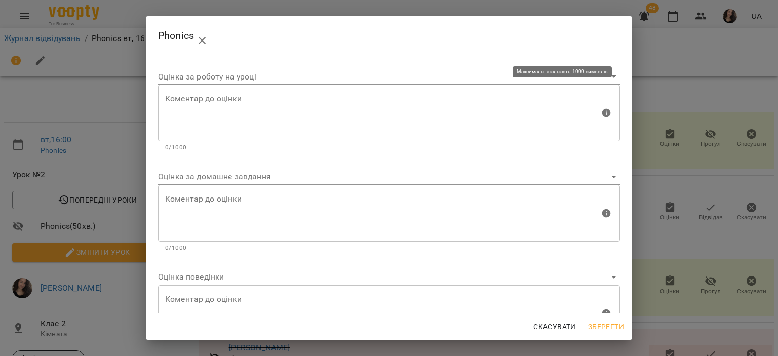
click at [391, 135] on div "Коментар до оцінки" at bounding box center [389, 113] width 462 height 57
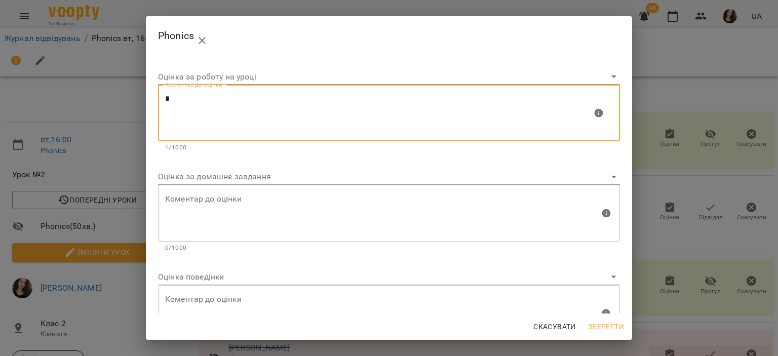
type textarea "*"
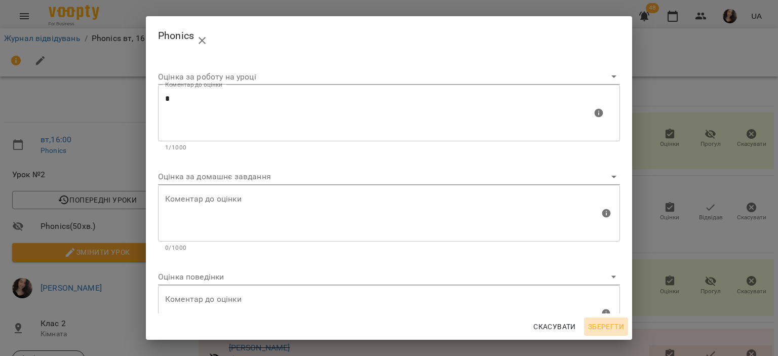
click at [606, 327] on span "Зберегти" at bounding box center [606, 327] width 36 height 12
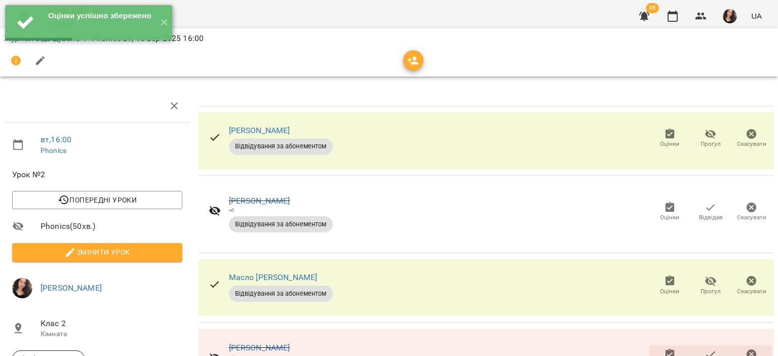
click at [665, 279] on icon "button" at bounding box center [669, 281] width 9 height 10
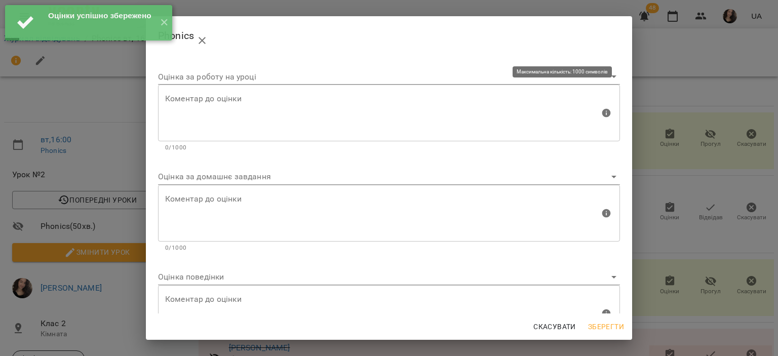
click at [323, 135] on div "Коментар до оцінки" at bounding box center [389, 113] width 462 height 57
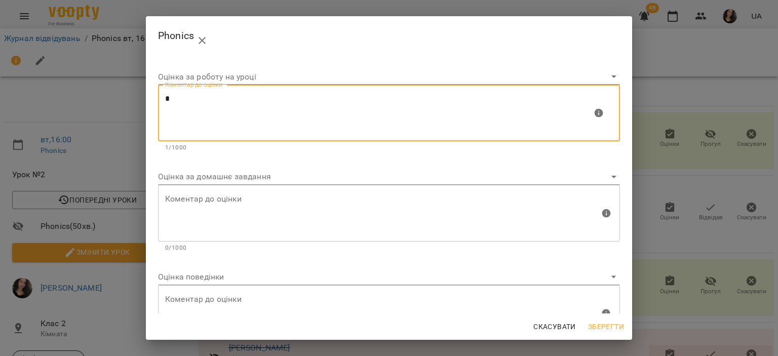
type textarea "*"
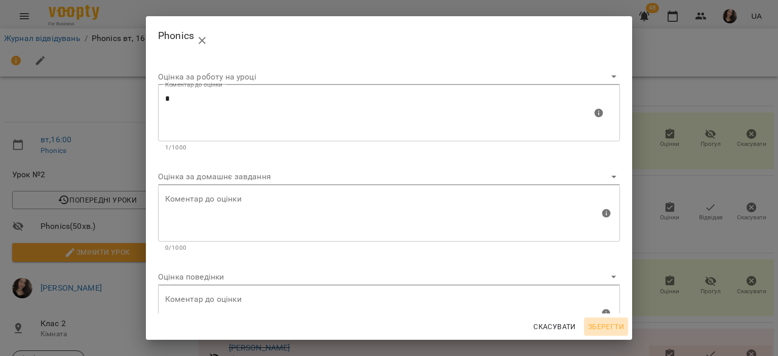
click at [599, 323] on span "Зберегти" at bounding box center [606, 327] width 36 height 12
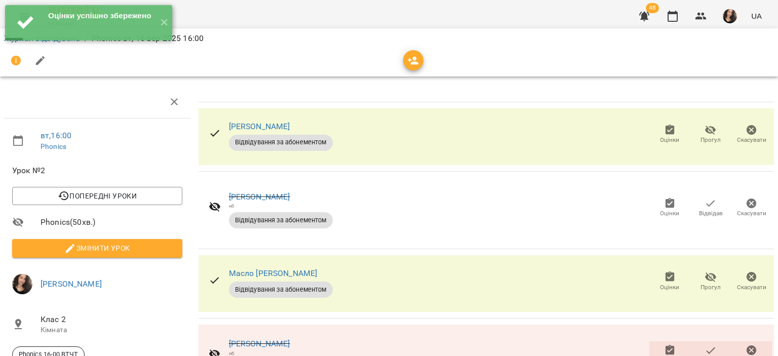
scroll to position [198, 0]
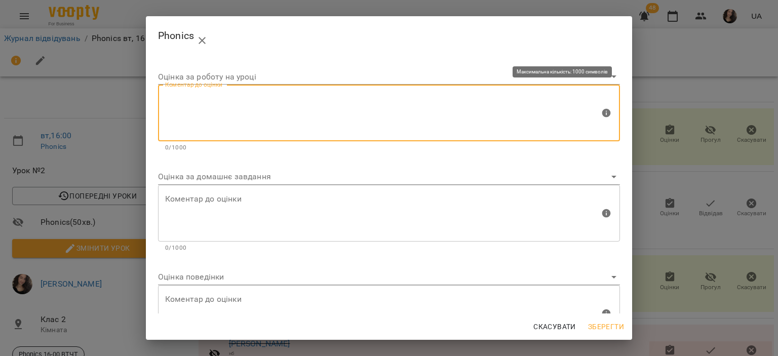
click at [364, 127] on textarea at bounding box center [382, 113] width 435 height 38
type textarea "*"
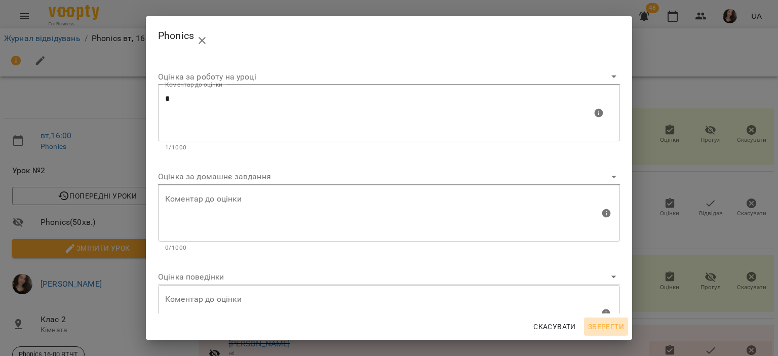
click at [605, 326] on span "Зберегти" at bounding box center [606, 327] width 36 height 12
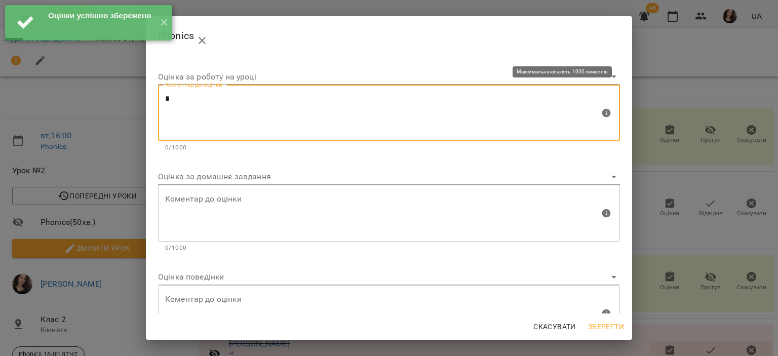
click at [337, 96] on textarea "*" at bounding box center [382, 113] width 435 height 38
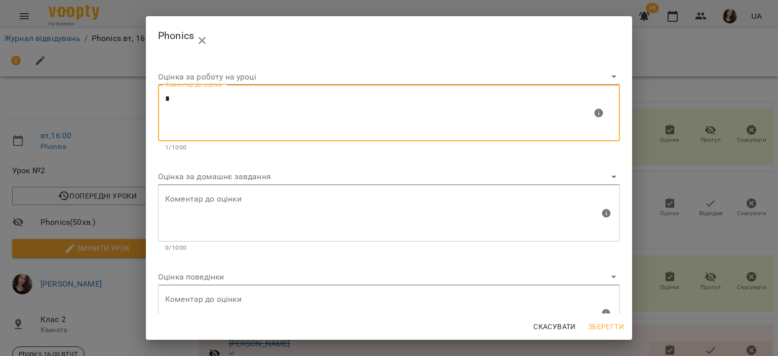
type textarea "*"
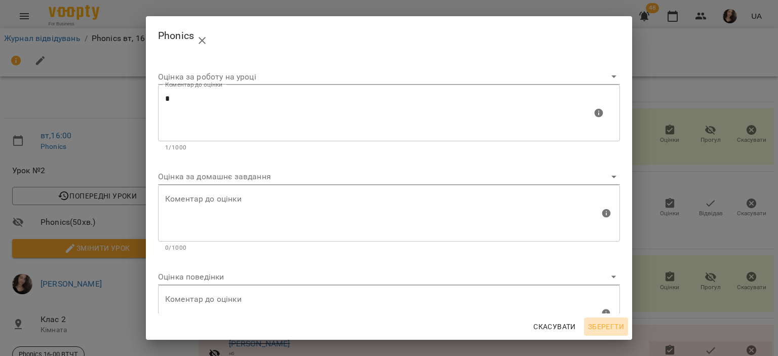
click at [602, 330] on span "Зберегти" at bounding box center [606, 327] width 36 height 12
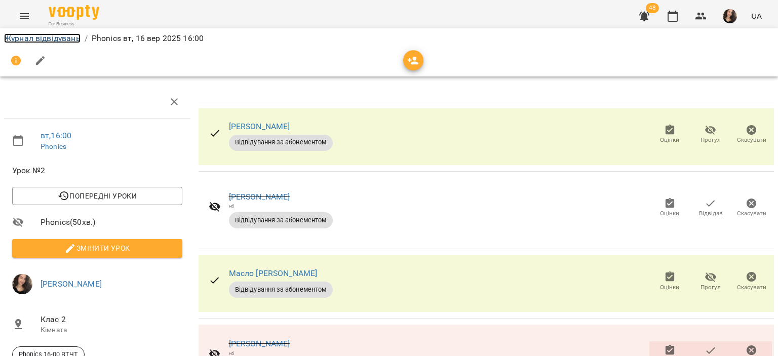
click at [45, 34] on link "Журнал відвідувань" at bounding box center [42, 38] width 76 height 10
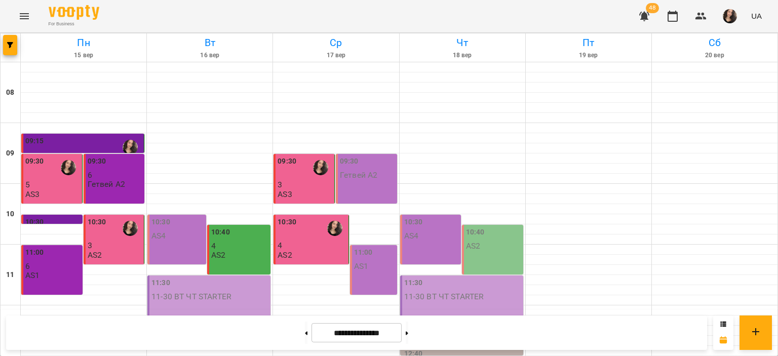
scroll to position [481, 0]
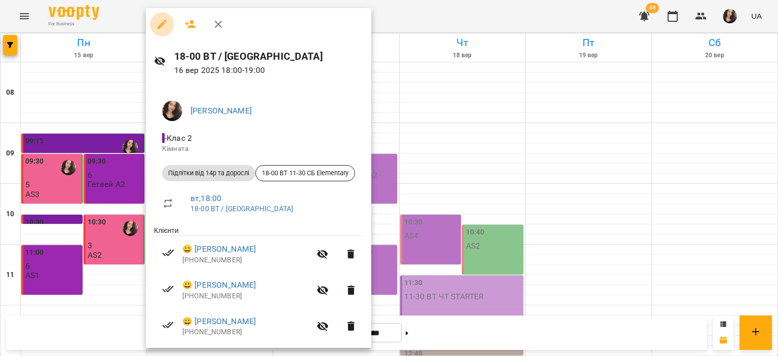
click at [160, 28] on icon "button" at bounding box center [162, 24] width 12 height 12
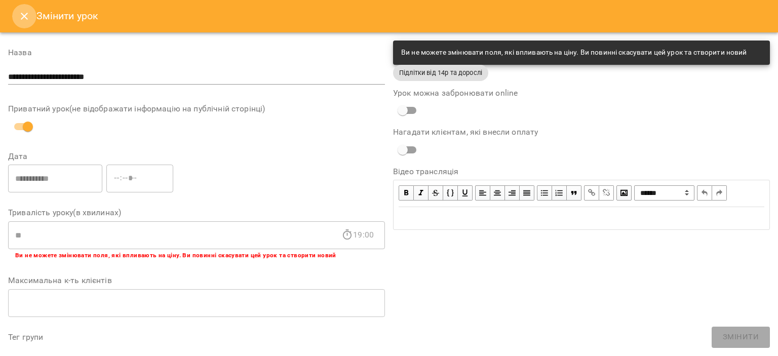
click at [30, 16] on button "Close" at bounding box center [24, 16] width 24 height 24
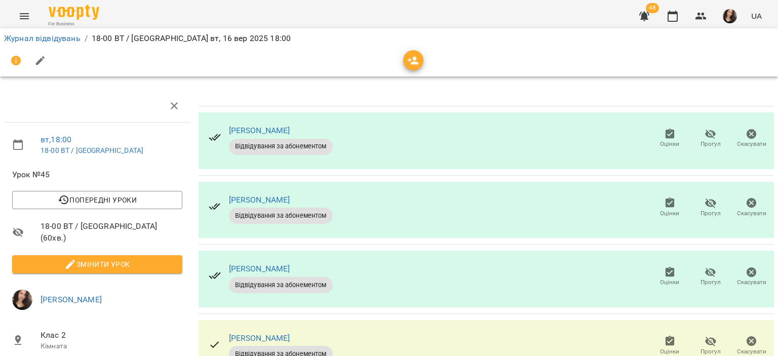
click at [664, 143] on span "Оцінки" at bounding box center [669, 144] width 19 height 9
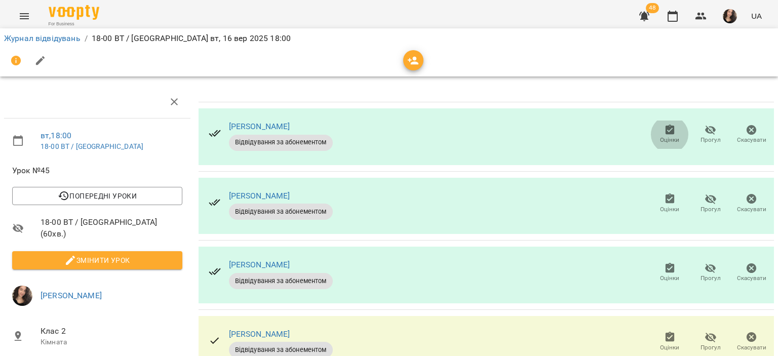
scroll to position [158, 0]
click at [665, 332] on icon "button" at bounding box center [669, 337] width 9 height 10
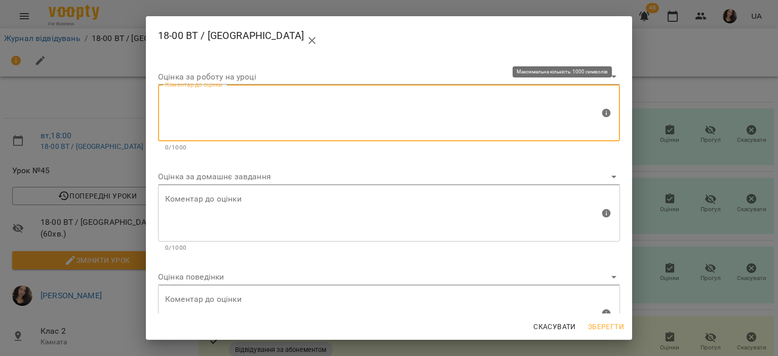
click at [267, 110] on textarea at bounding box center [382, 113] width 435 height 38
type textarea "*"
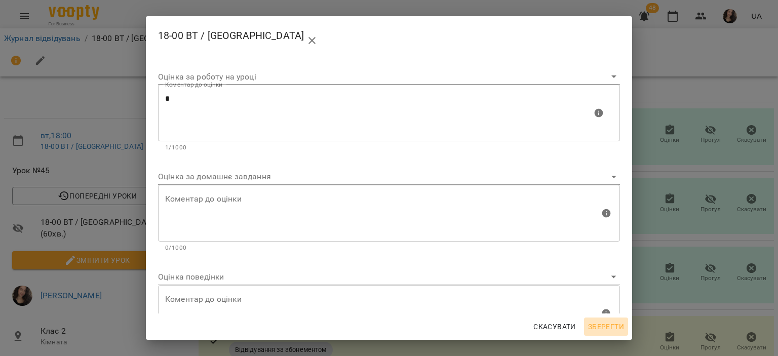
click at [613, 329] on span "Зберегти" at bounding box center [606, 327] width 36 height 12
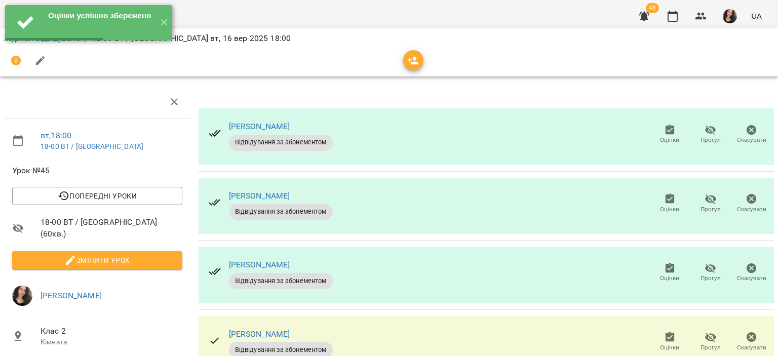
scroll to position [180, 0]
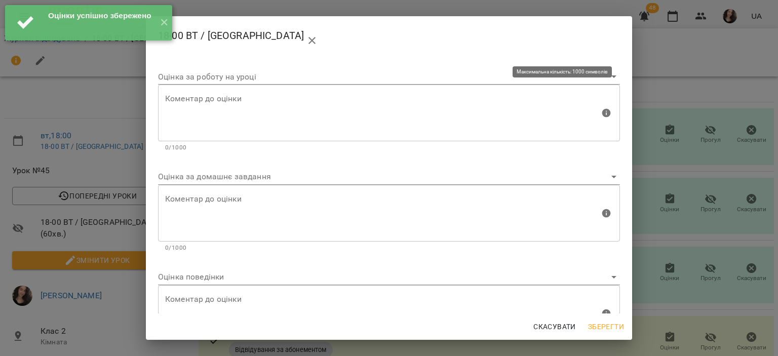
click at [255, 137] on div "Коментар до оцінки" at bounding box center [389, 113] width 462 height 57
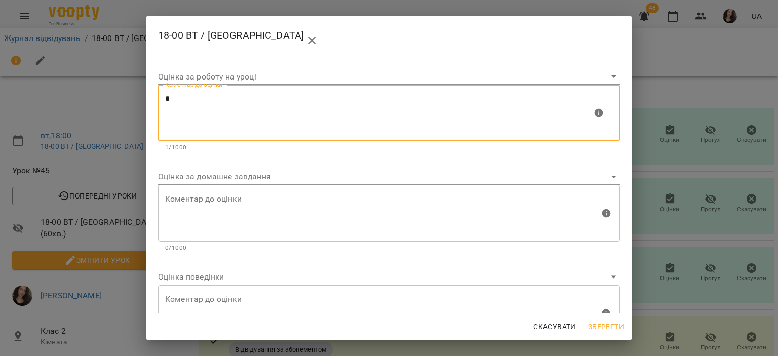
type textarea "*"
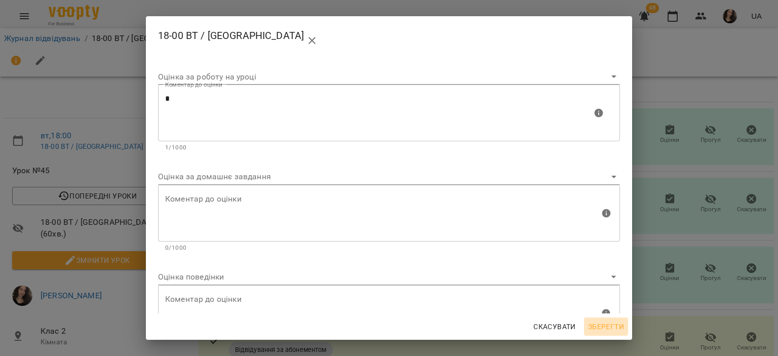
click at [616, 330] on span "Зберегти" at bounding box center [606, 327] width 36 height 12
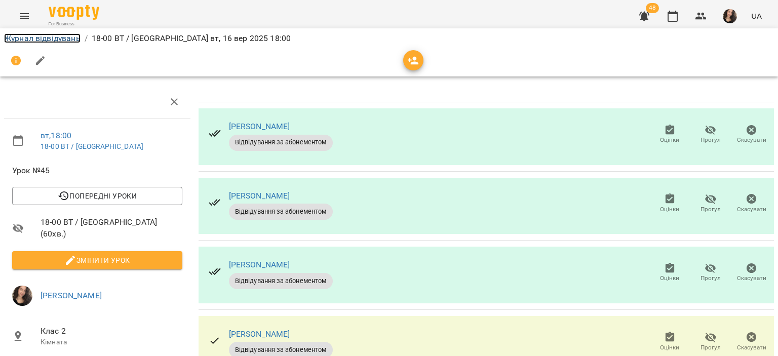
click at [28, 35] on link "Журнал відвідувань" at bounding box center [42, 38] width 76 height 10
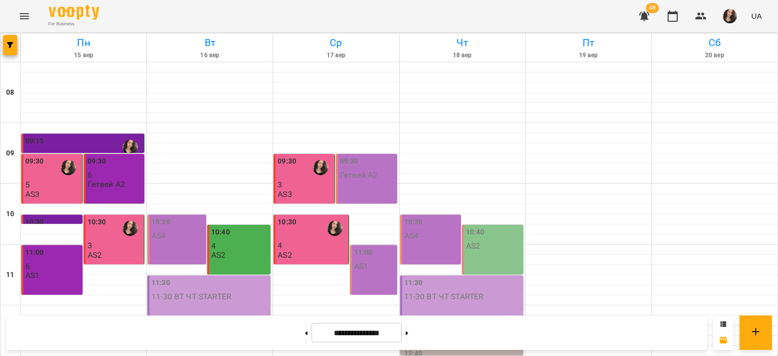
scroll to position [405, 0]
click at [20, 14] on icon "Menu" at bounding box center [24, 16] width 12 height 12
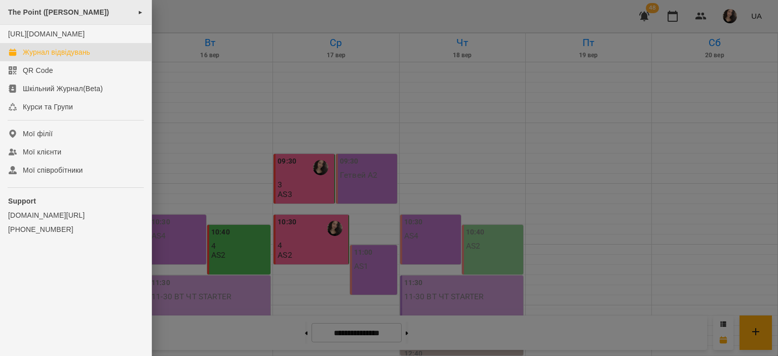
click at [30, 16] on span "The Point ([PERSON_NAME])" at bounding box center [58, 12] width 101 height 8
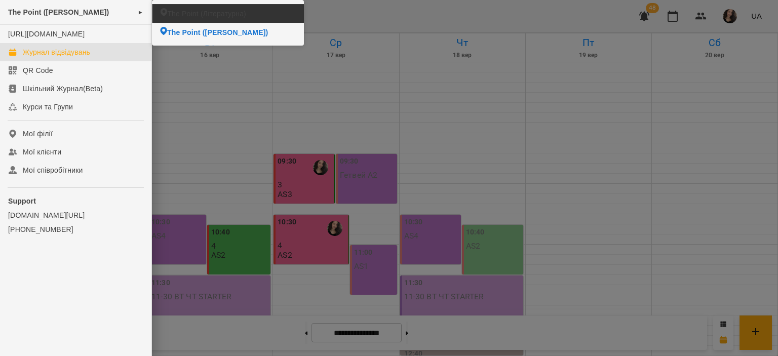
click at [176, 18] on li "The Point (Літературна)" at bounding box center [227, 13] width 151 height 19
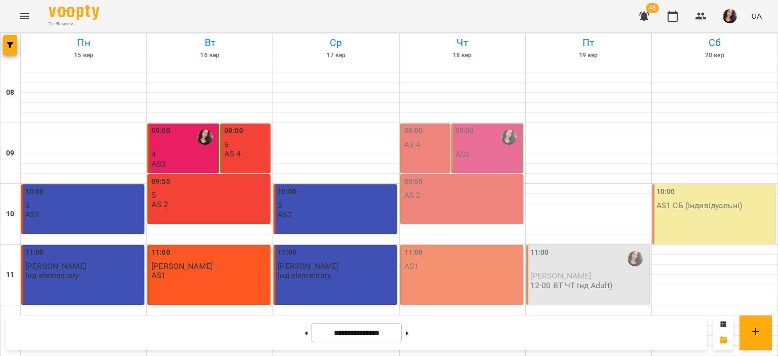
scroll to position [447, 0]
click at [9, 47] on icon "button" at bounding box center [10, 45] width 6 height 6
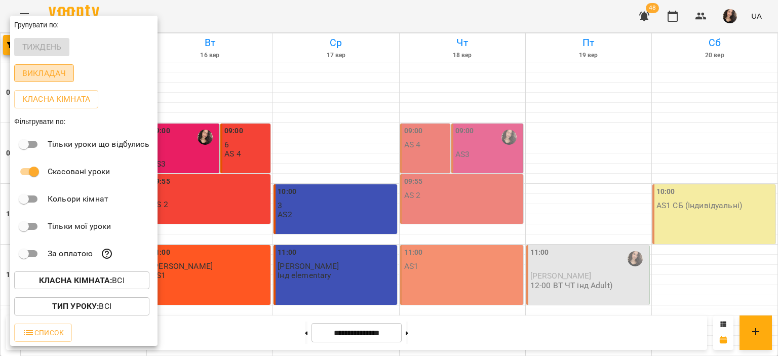
click at [36, 73] on p "Викладач" at bounding box center [44, 73] width 44 height 12
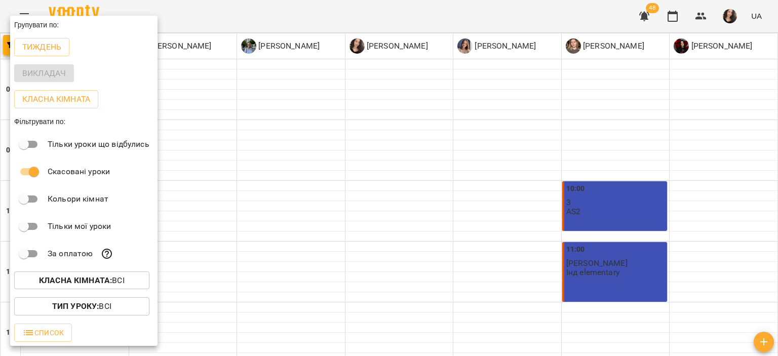
click at [367, 302] on div at bounding box center [389, 178] width 778 height 356
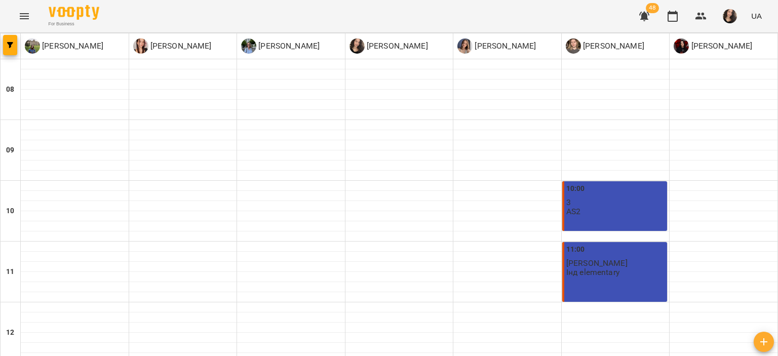
click at [13, 42] on span "button" at bounding box center [10, 45] width 14 height 6
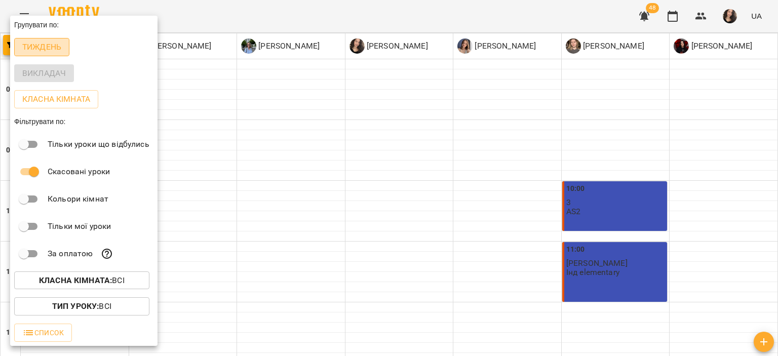
click at [34, 51] on p "Тиждень" at bounding box center [41, 47] width 39 height 12
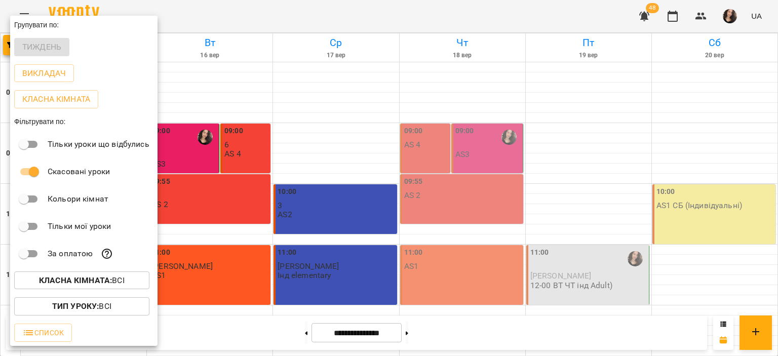
click at [281, 17] on div at bounding box center [389, 178] width 778 height 356
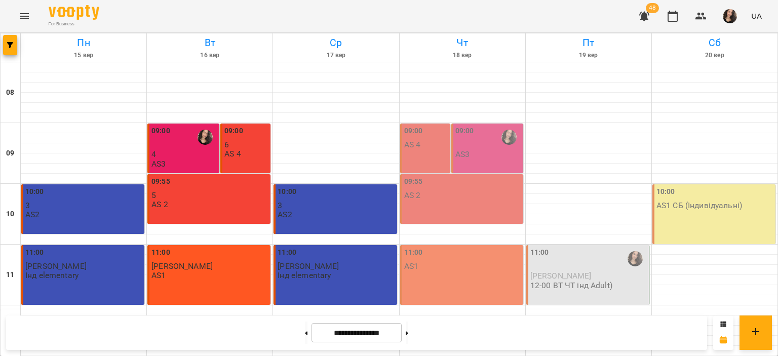
scroll to position [481, 0]
click at [305, 334] on button at bounding box center [306, 333] width 3 height 22
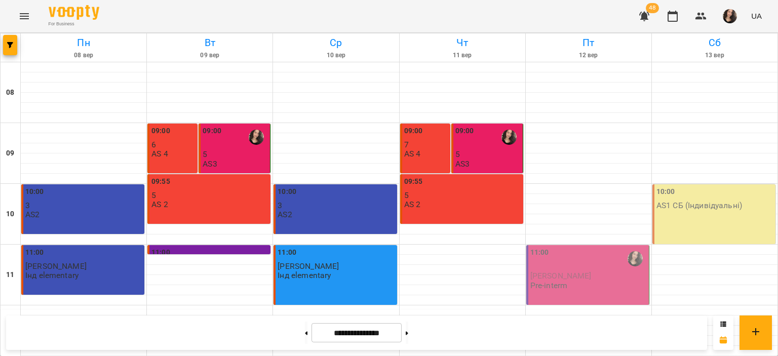
scroll to position [0, 0]
click at [408, 334] on button at bounding box center [407, 333] width 3 height 22
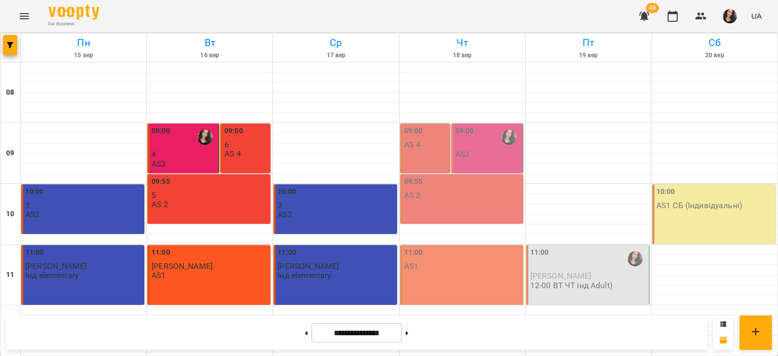
scroll to position [395, 0]
click at [408, 326] on button at bounding box center [407, 333] width 3 height 22
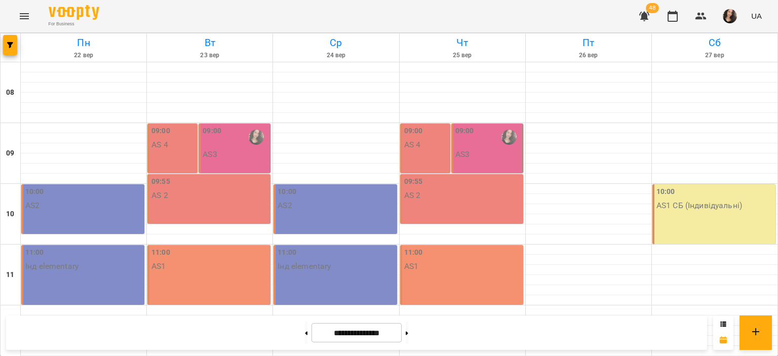
scroll to position [481, 0]
click at [305, 334] on button at bounding box center [306, 333] width 3 height 22
type input "**********"
